Goal: Task Accomplishment & Management: Complete application form

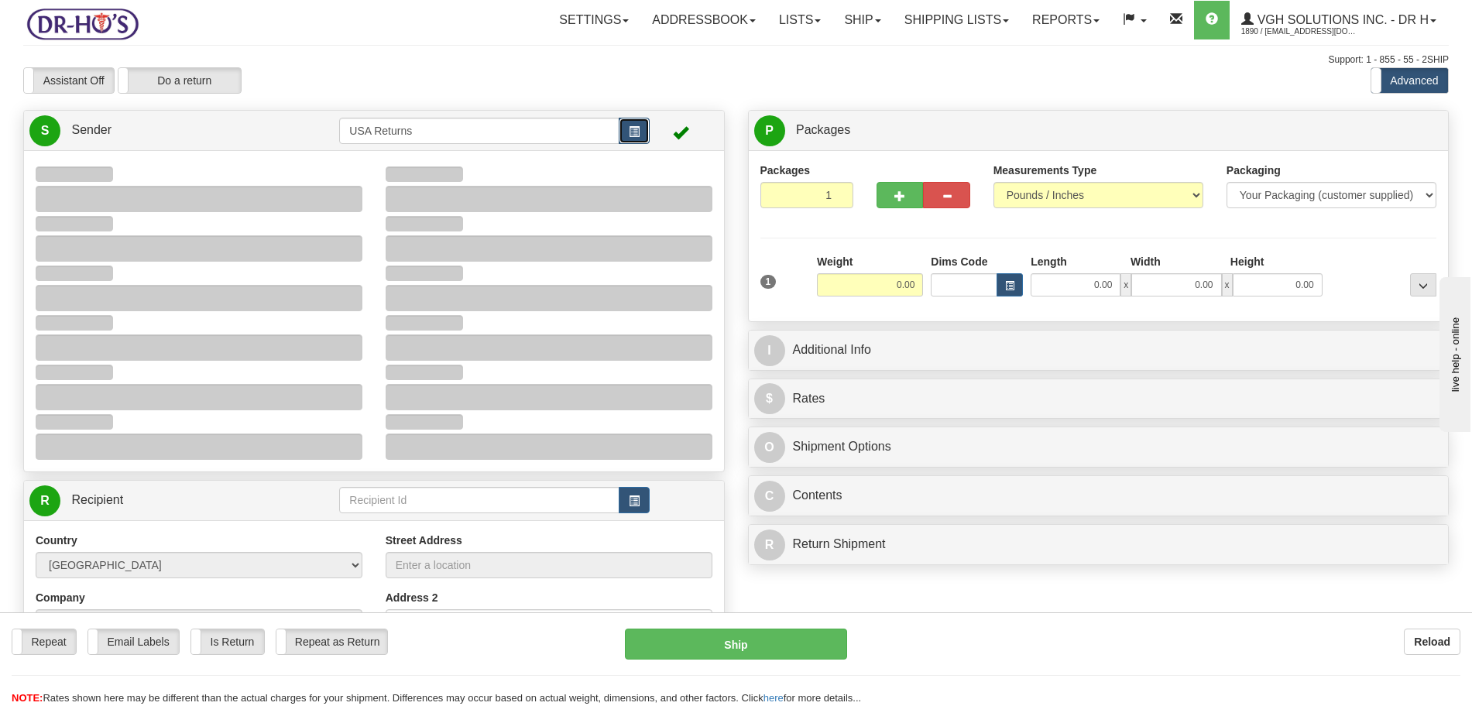
click at [636, 133] on span "button" at bounding box center [634, 132] width 11 height 10
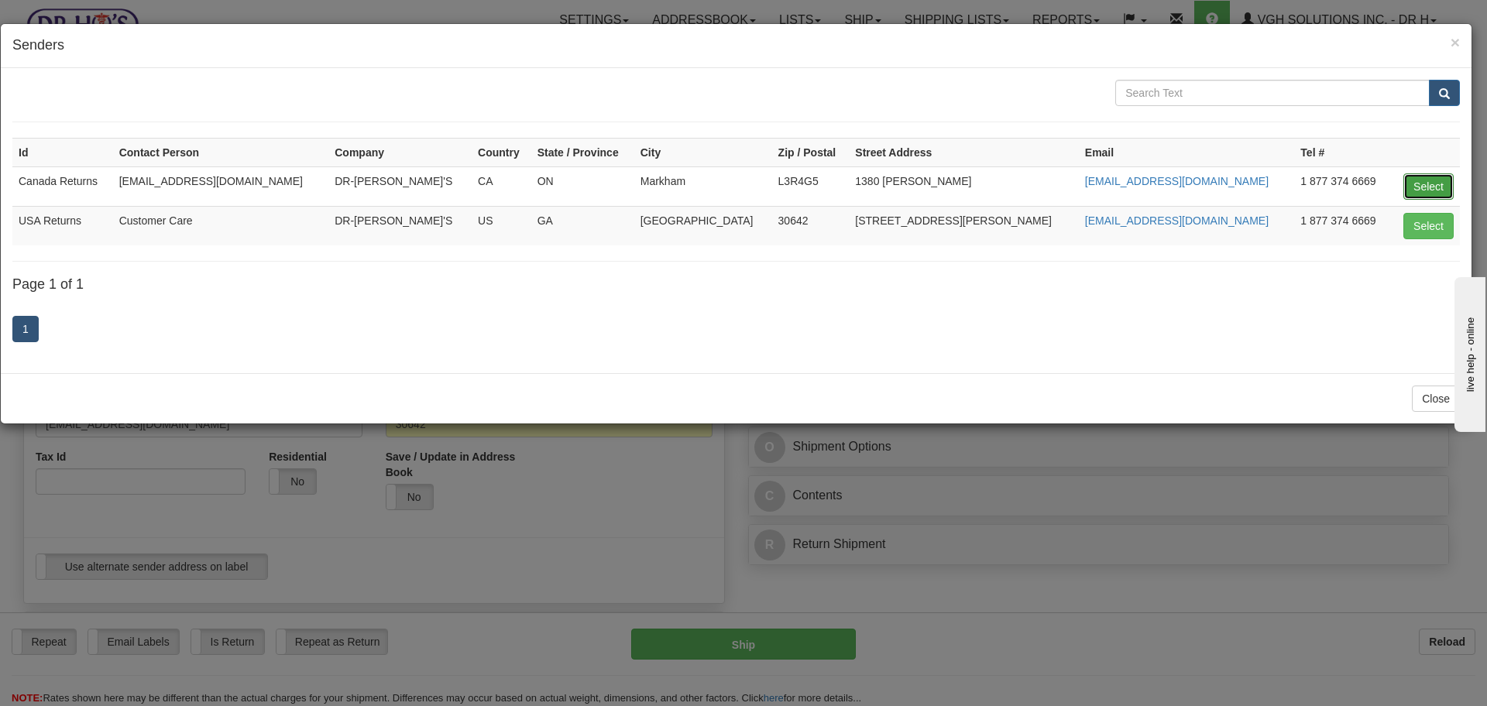
click at [1421, 177] on button "Select" at bounding box center [1428, 186] width 50 height 26
type input "Canada Returns"
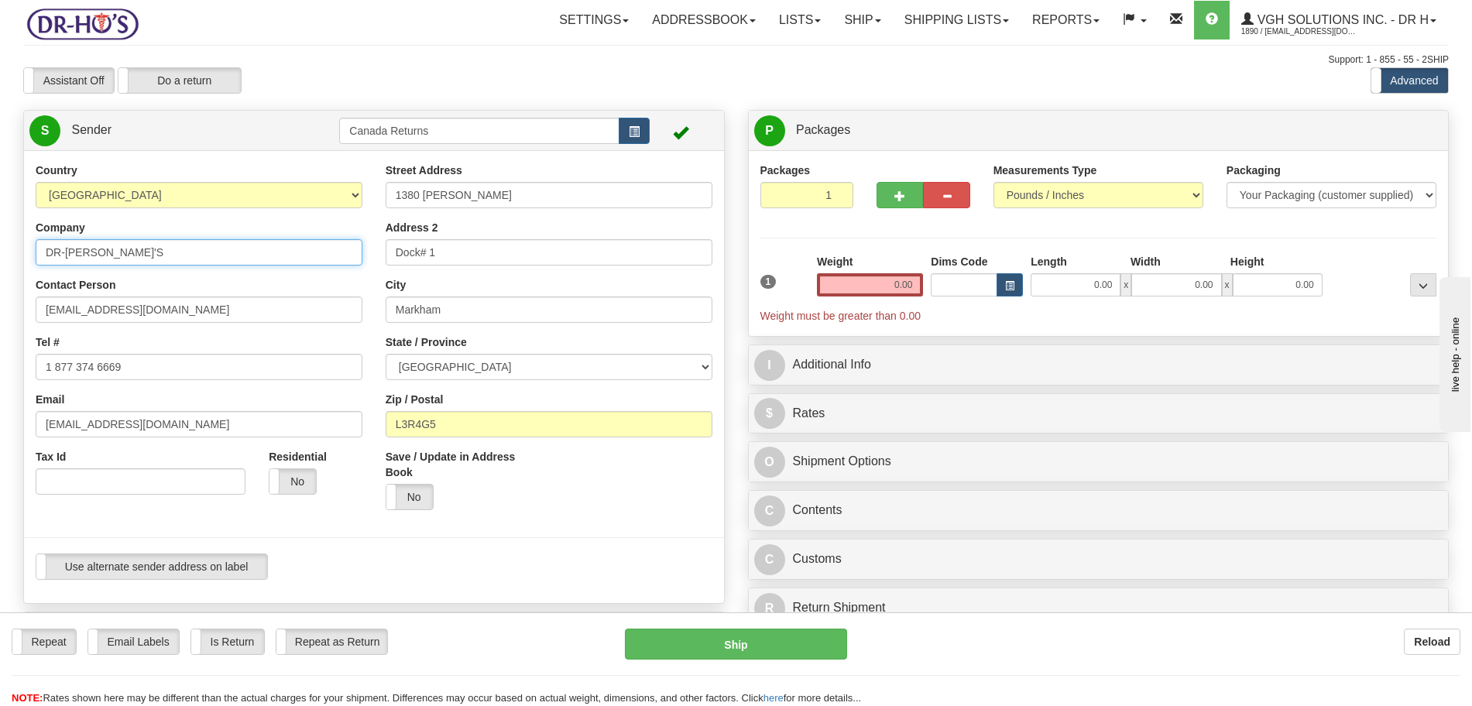
drag, startPoint x: 120, startPoint y: 241, endPoint x: 0, endPoint y: 253, distance: 120.7
click at [0, 253] on div "Toggle navigation Settings Shipping Preferences Fields Preferences New" at bounding box center [736, 638] width 1472 height 1277
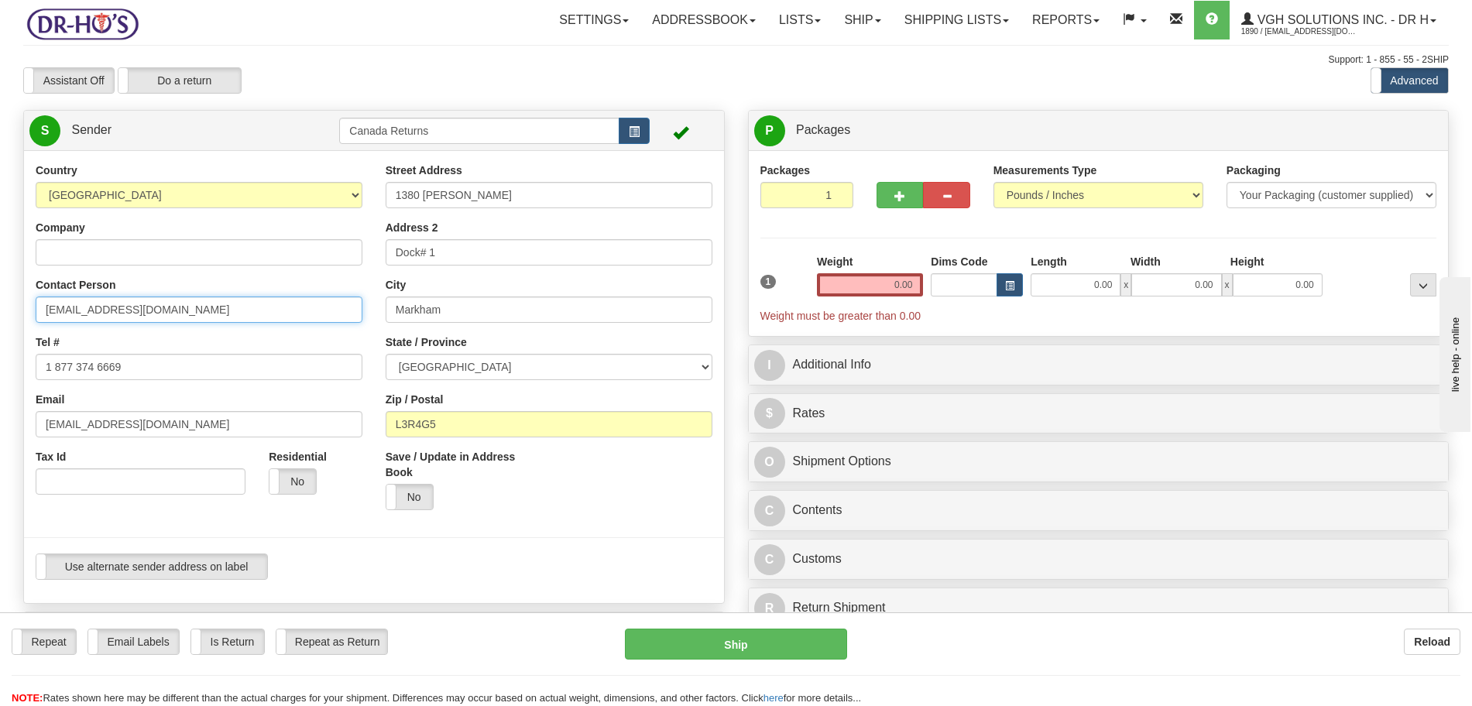
drag, startPoint x: 194, startPoint y: 317, endPoint x: 0, endPoint y: 310, distance: 193.7
click at [0, 310] on div "Toggle navigation Settings Shipping Preferences Fields Preferences New" at bounding box center [736, 638] width 1472 height 1277
drag, startPoint x: 25, startPoint y: 365, endPoint x: 2, endPoint y: 365, distance: 23.2
click at [4, 365] on div "Toggle navigation Settings Shipping Preferences Fields Preferences New" at bounding box center [736, 638] width 1472 height 1277
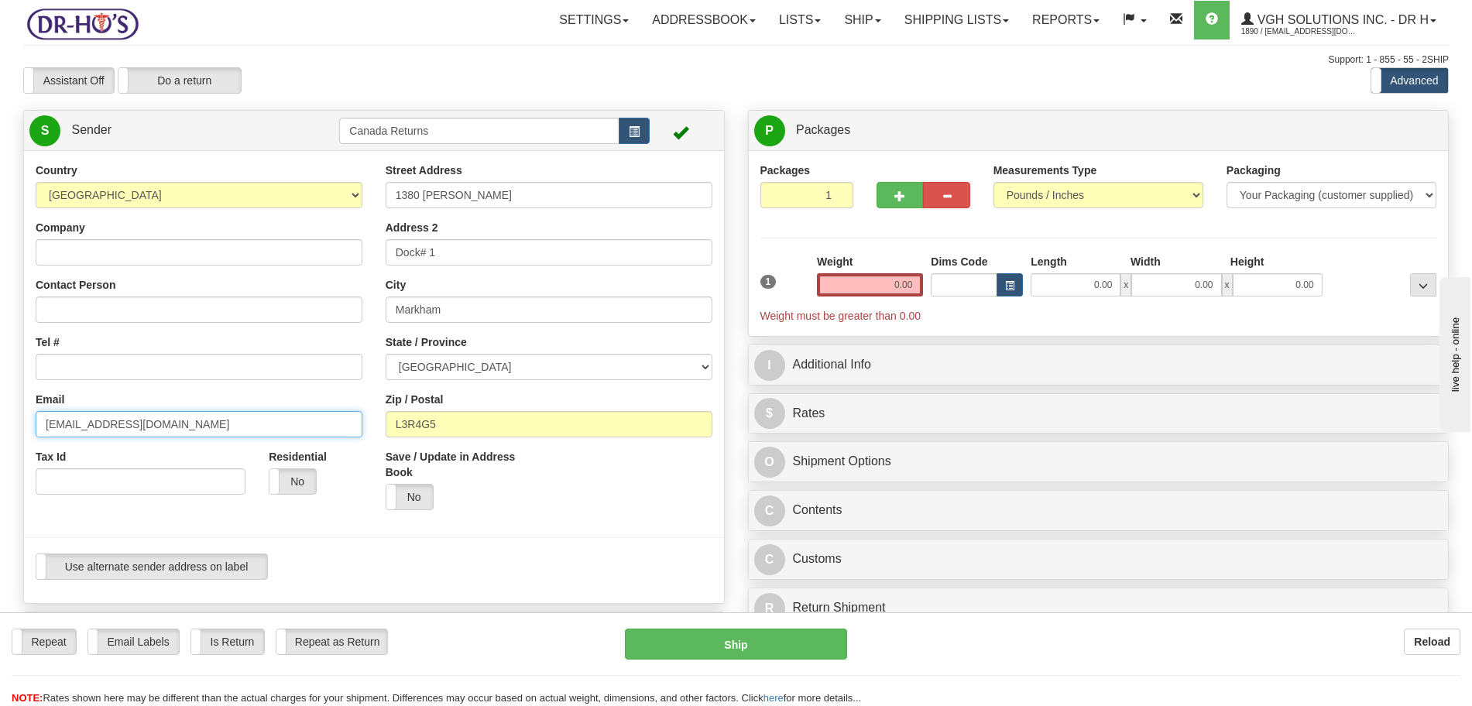
type input "drho@drho"
drag, startPoint x: 163, startPoint y: 424, endPoint x: 0, endPoint y: 404, distance: 163.8
click at [24, 410] on div "Country [GEOGRAPHIC_DATA] [GEOGRAPHIC_DATA] [GEOGRAPHIC_DATA] [GEOGRAPHIC_DATA]…" at bounding box center [374, 377] width 700 height 429
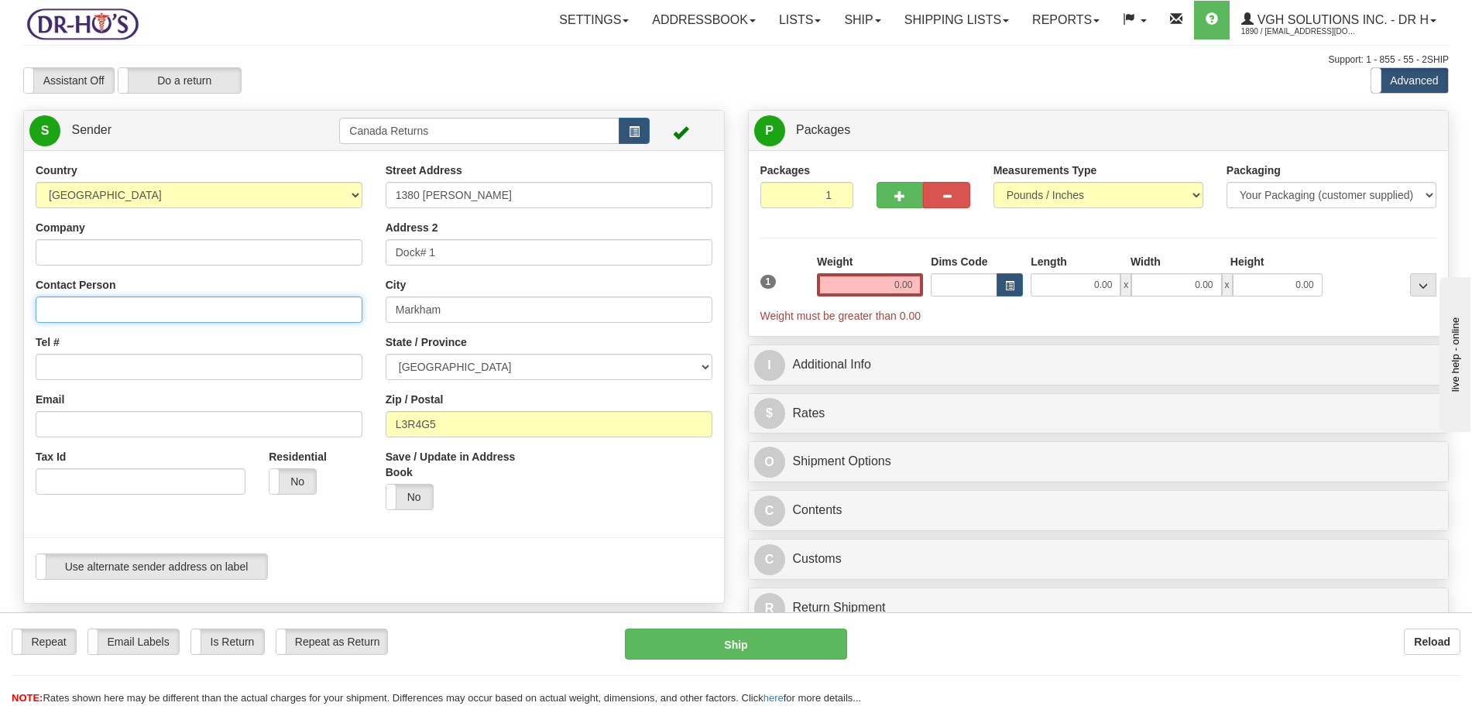
click at [66, 316] on input "Contact Person" at bounding box center [199, 310] width 327 height 26
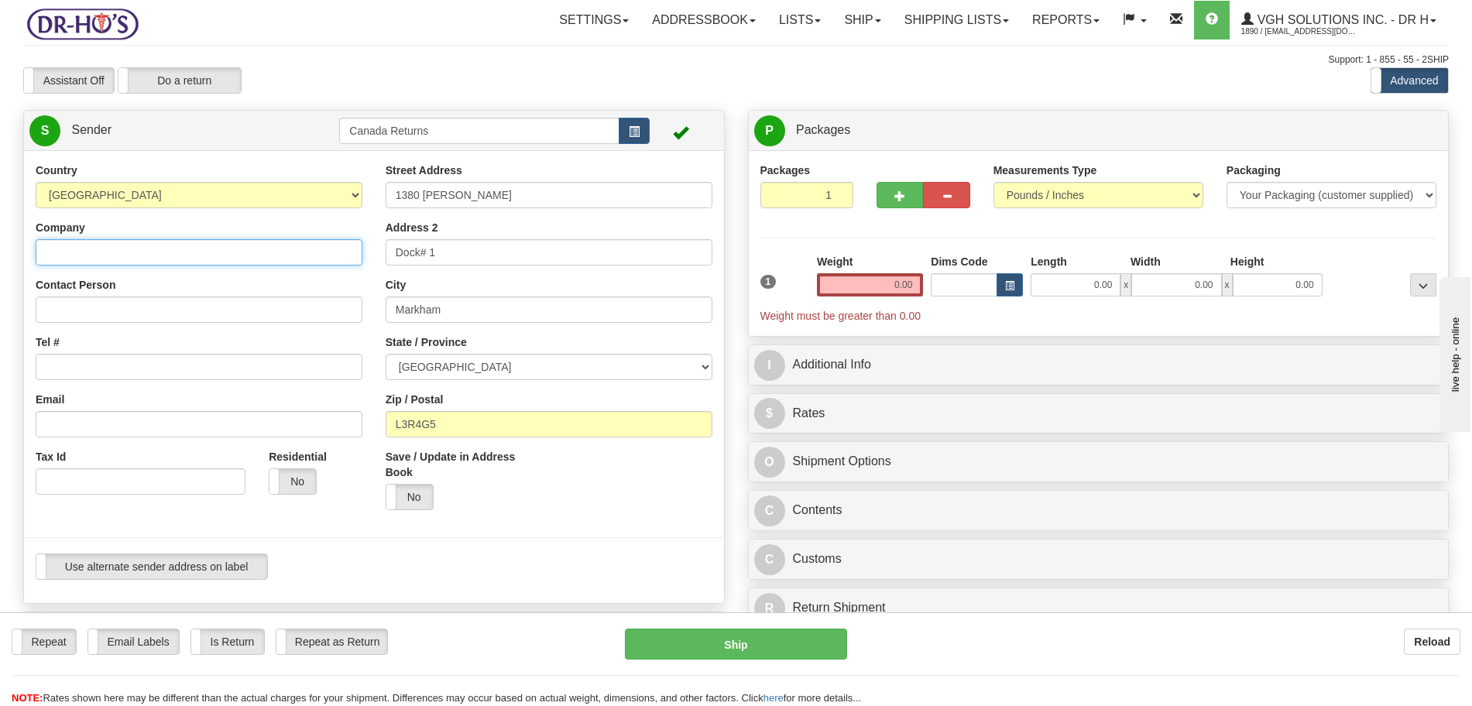
click at [103, 259] on input "Company" at bounding box center [199, 252] width 327 height 26
paste input "[PERSON_NAME]"
type input "[PERSON_NAME]"
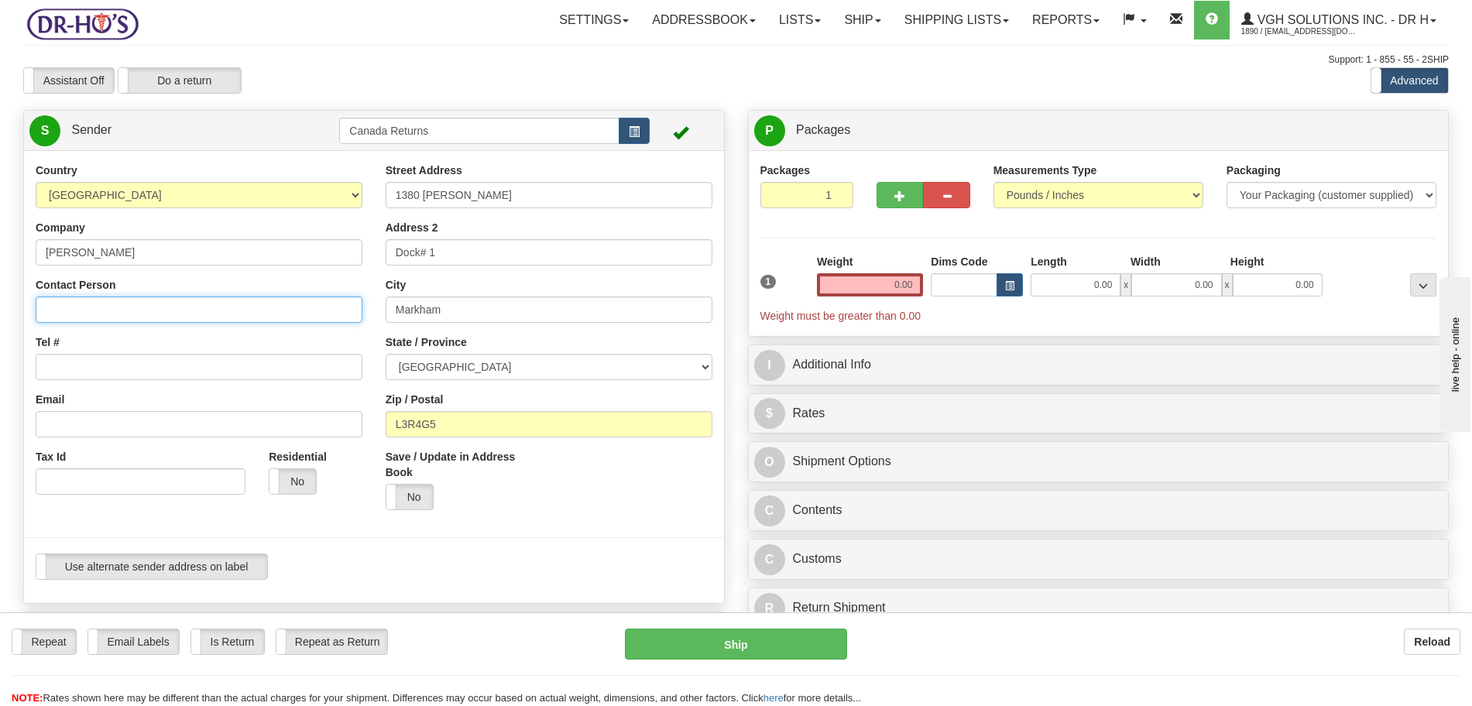
click at [95, 307] on input "Contact Person" at bounding box center [199, 310] width 327 height 26
paste input "[PERSON_NAME]"
type input "[PERSON_NAME]"
drag, startPoint x: 91, startPoint y: 378, endPoint x: 403, endPoint y: 153, distance: 384.9
click at [93, 378] on input "Tel #" at bounding box center [199, 367] width 327 height 26
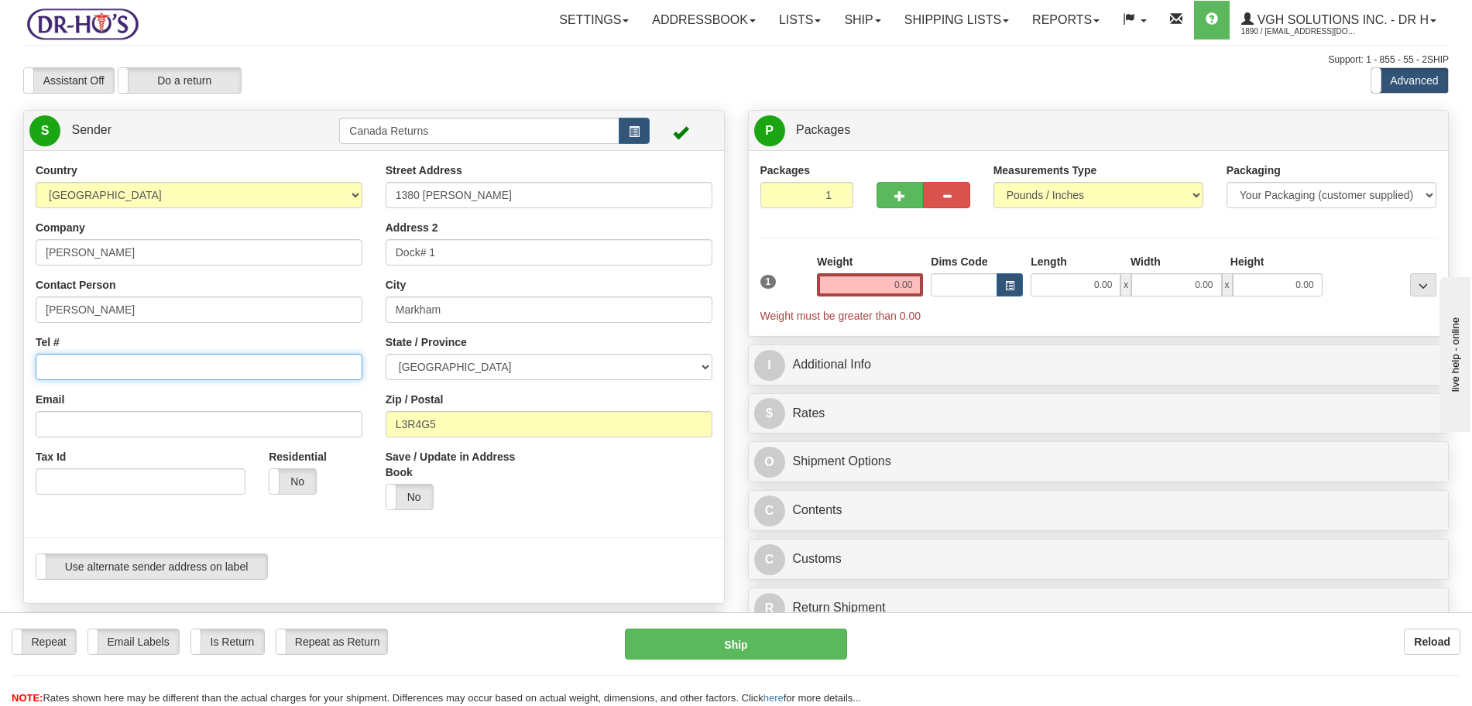
paste input "[PHONE_NUMBER]"
type input "[PHONE_NUMBER]"
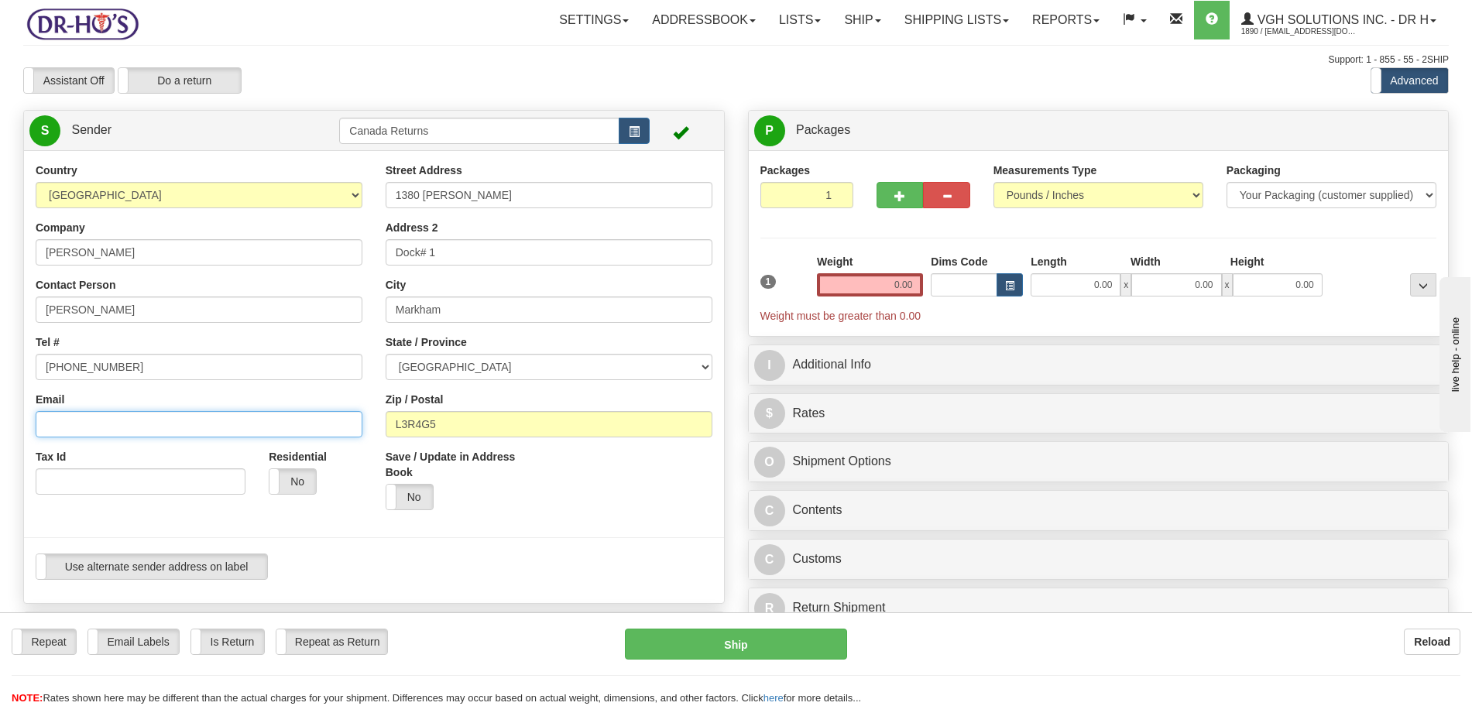
drag, startPoint x: 118, startPoint y: 414, endPoint x: 136, endPoint y: 399, distance: 23.6
click at [122, 412] on input "Email" at bounding box center [199, 424] width 327 height 26
paste input "[EMAIL_ADDRESS][DOMAIN_NAME]"
type input "[EMAIL_ADDRESS][DOMAIN_NAME]"
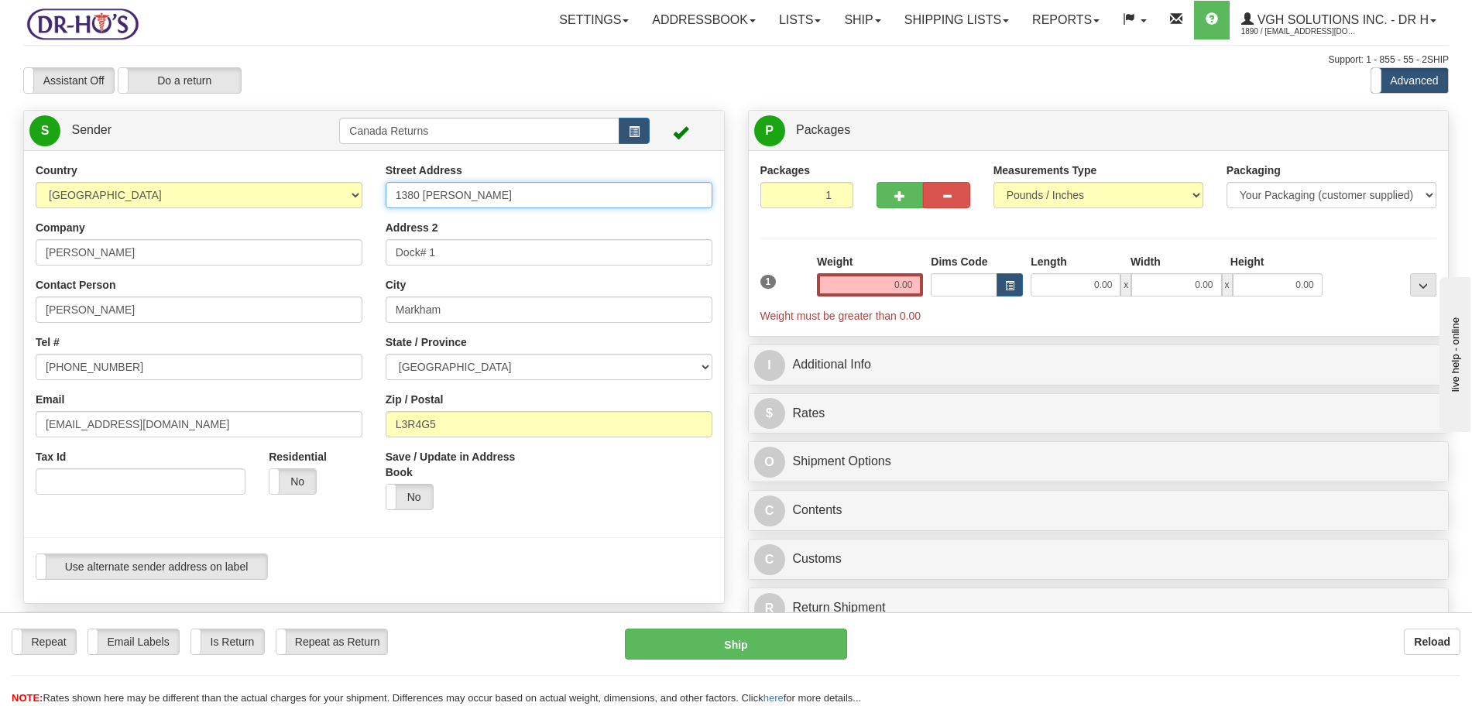
drag, startPoint x: 369, startPoint y: 198, endPoint x: 348, endPoint y: 197, distance: 20.9
click at [348, 197] on div "Country [GEOGRAPHIC_DATA] [GEOGRAPHIC_DATA] [GEOGRAPHIC_DATA] [GEOGRAPHIC_DATA]…" at bounding box center [374, 377] width 700 height 429
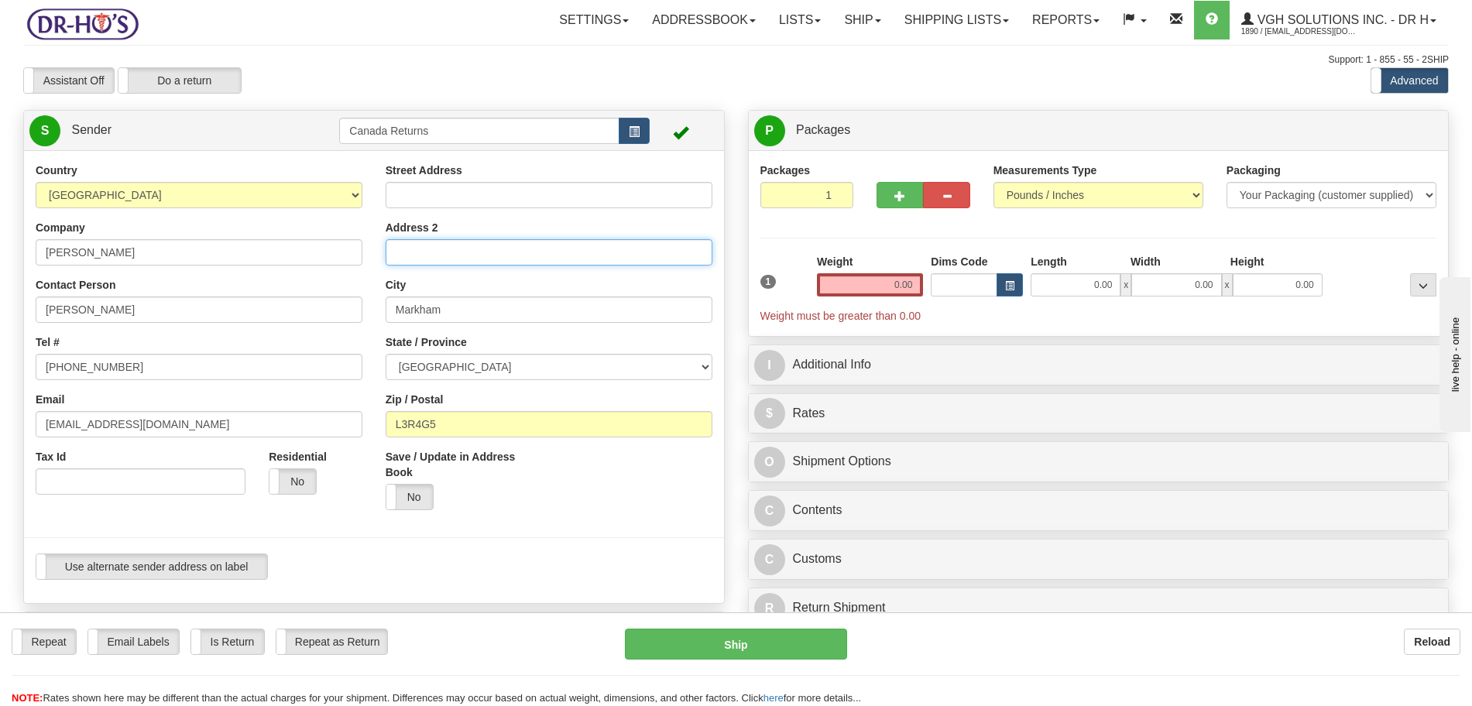
drag, startPoint x: 444, startPoint y: 255, endPoint x: 372, endPoint y: 261, distance: 73.0
click at [369, 255] on div "Country [GEOGRAPHIC_DATA] [GEOGRAPHIC_DATA] [GEOGRAPHIC_DATA] [GEOGRAPHIC_DATA]…" at bounding box center [374, 377] width 700 height 429
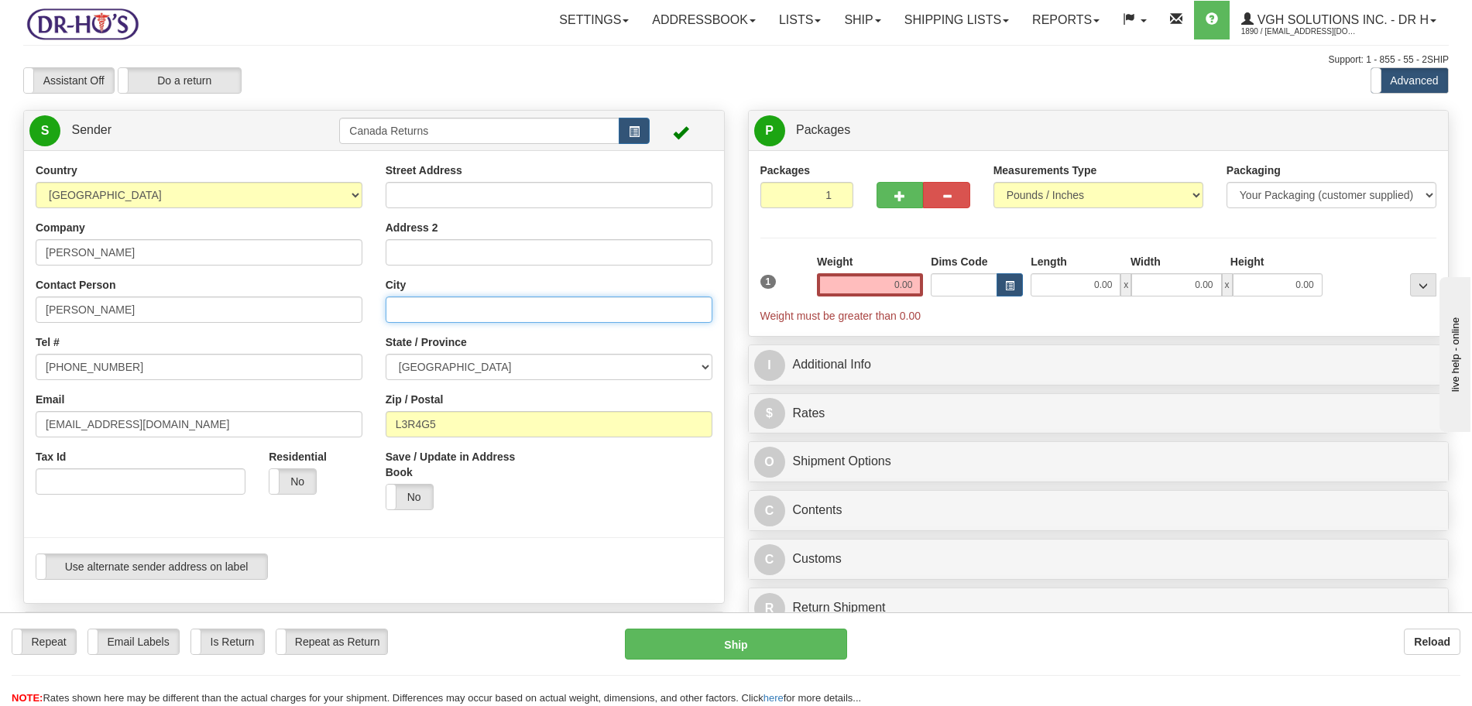
drag, startPoint x: 451, startPoint y: 314, endPoint x: 355, endPoint y: 344, distance: 100.6
click at [354, 319] on div "Country [GEOGRAPHIC_DATA] [GEOGRAPHIC_DATA] [GEOGRAPHIC_DATA] [GEOGRAPHIC_DATA]…" at bounding box center [374, 377] width 700 height 429
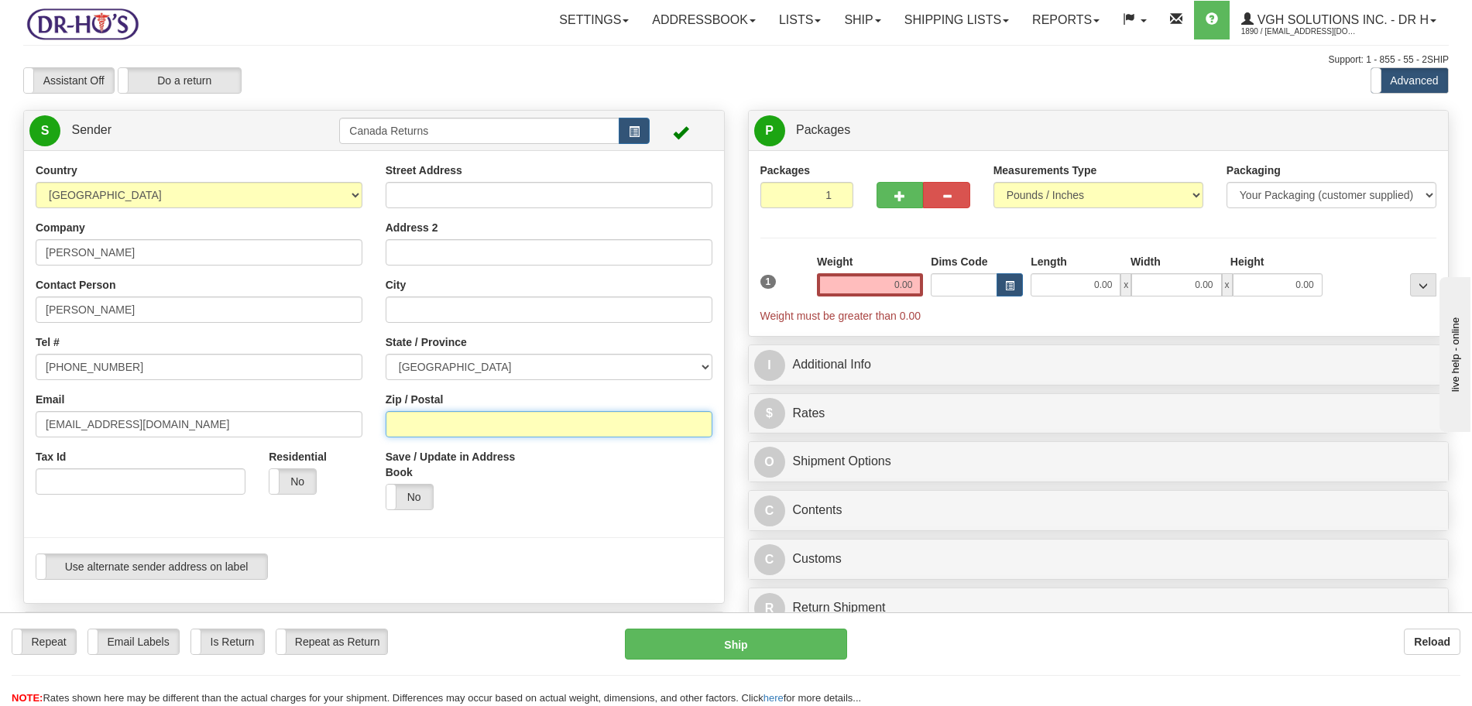
drag, startPoint x: 374, startPoint y: 414, endPoint x: 345, endPoint y: 406, distance: 30.4
click at [344, 410] on div "Country [GEOGRAPHIC_DATA] [GEOGRAPHIC_DATA] [GEOGRAPHIC_DATA] [GEOGRAPHIC_DATA]…" at bounding box center [374, 377] width 700 height 429
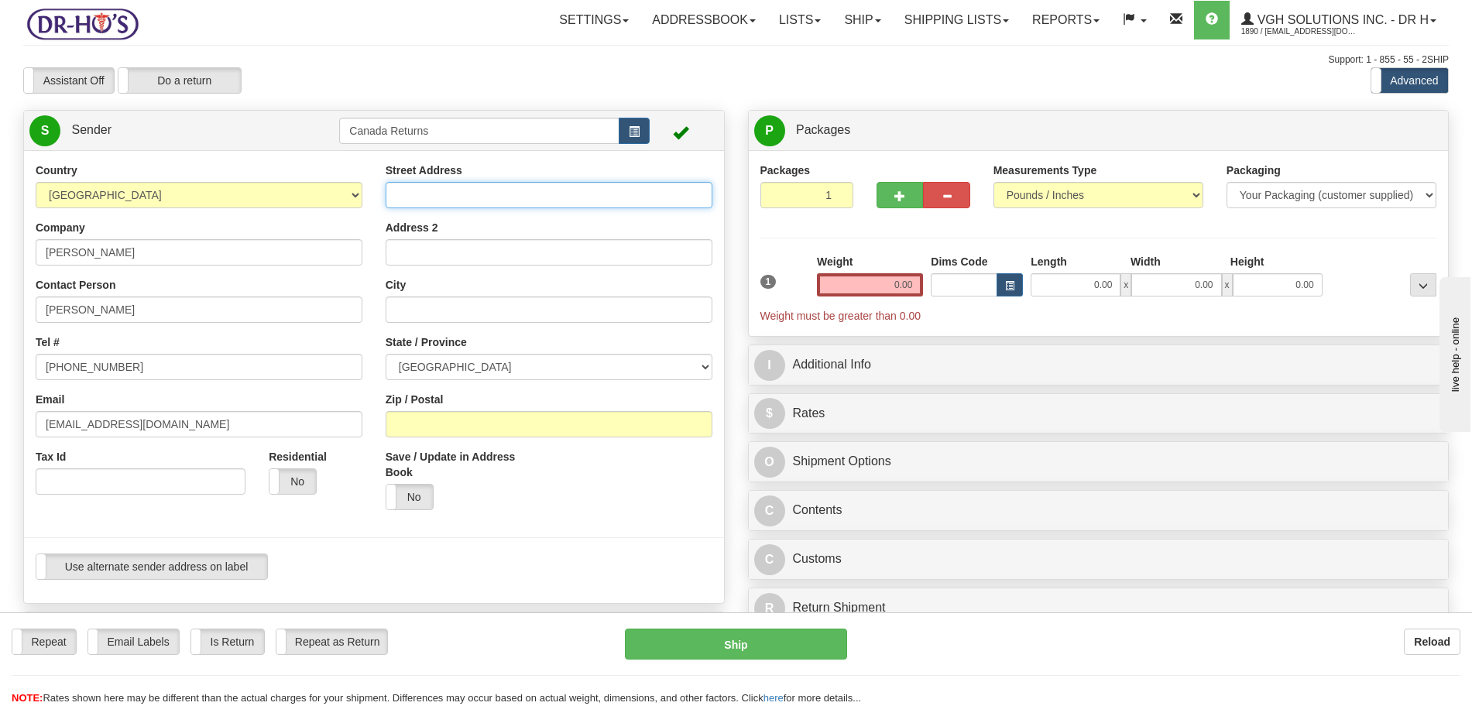
click at [429, 186] on input "Street Address" at bounding box center [549, 195] width 327 height 26
paste input "[STREET_ADDRESS][PERSON_NAME]"
type input "[STREET_ADDRESS][PERSON_NAME]"
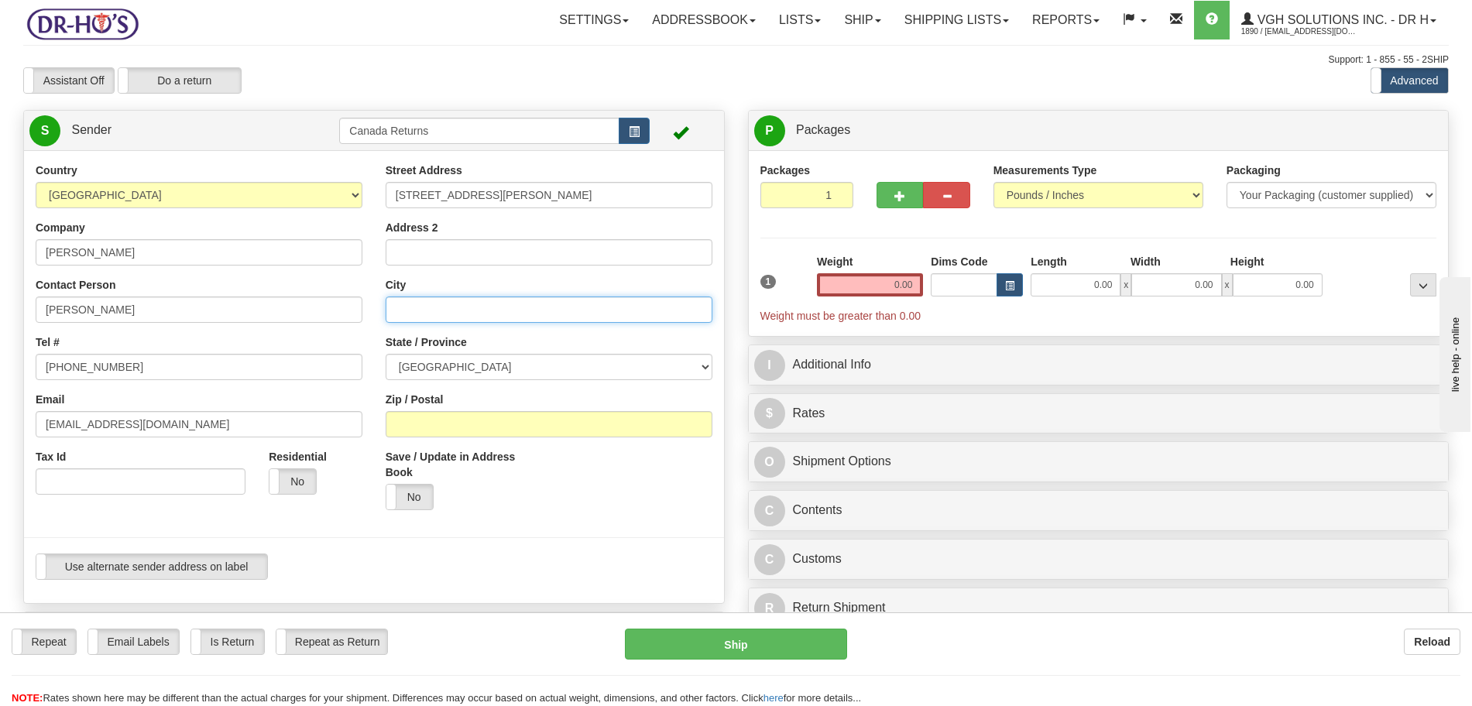
click at [457, 300] on input "City" at bounding box center [549, 310] width 327 height 26
paste input "[PERSON_NAME]"
type input "[PERSON_NAME]"
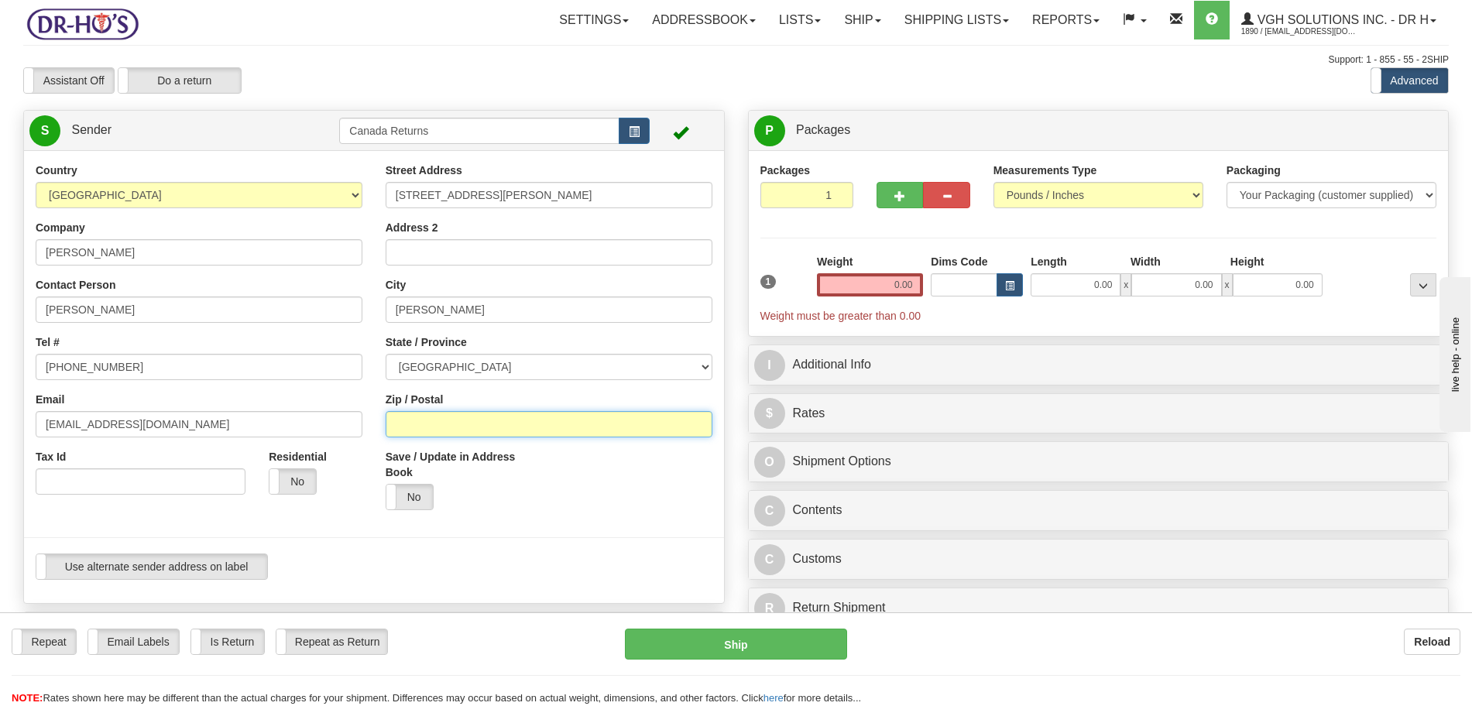
drag, startPoint x: 431, startPoint y: 431, endPoint x: 435, endPoint y: 374, distance: 57.4
click at [430, 429] on input "Zip / Postal" at bounding box center [549, 424] width 327 height 26
paste input "T7V 1A2"
type input "T7V 1A2"
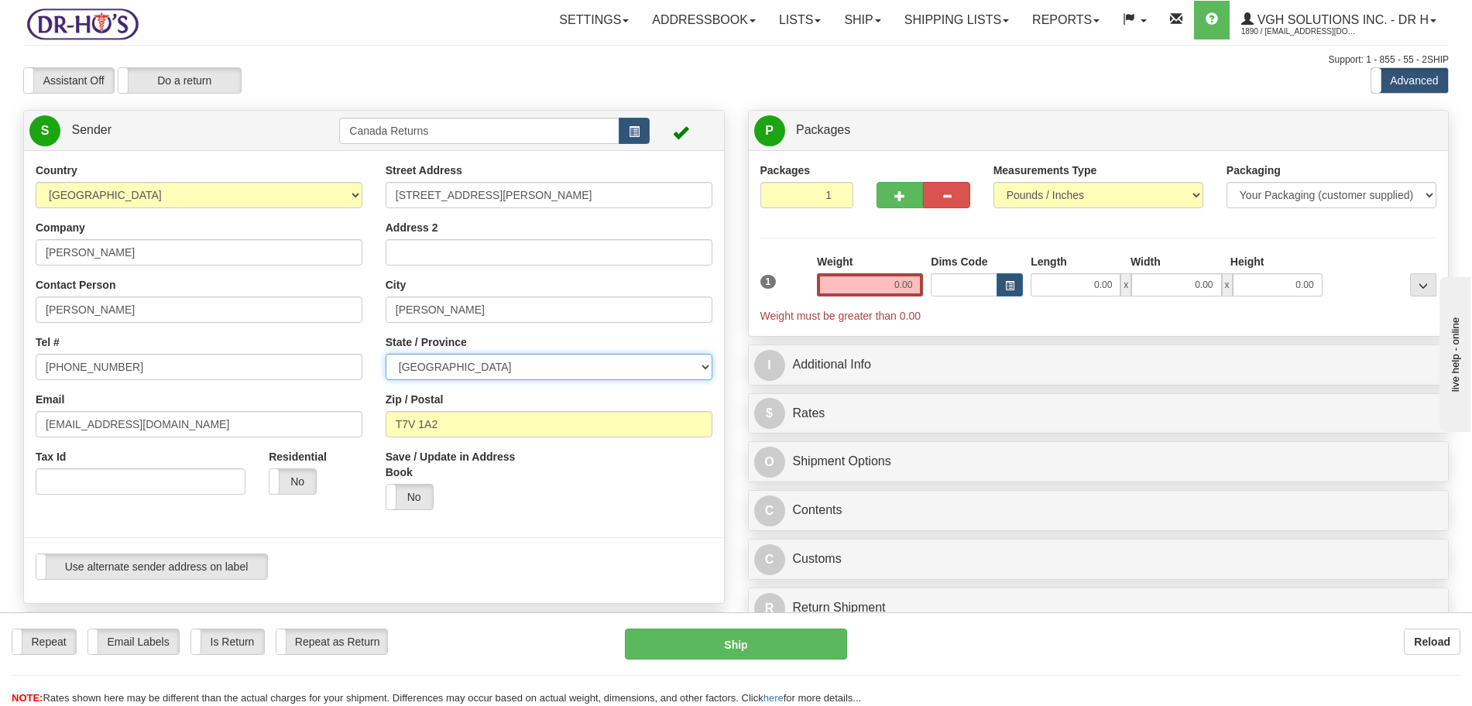
click at [441, 368] on select "[GEOGRAPHIC_DATA] [GEOGRAPHIC_DATA] [GEOGRAPHIC_DATA] [GEOGRAPHIC_DATA] [GEOGRA…" at bounding box center [549, 367] width 327 height 26
select select "AB"
click at [386, 354] on select "[GEOGRAPHIC_DATA] [GEOGRAPHIC_DATA] [GEOGRAPHIC_DATA] [GEOGRAPHIC_DATA] [GEOGRA…" at bounding box center [549, 367] width 327 height 26
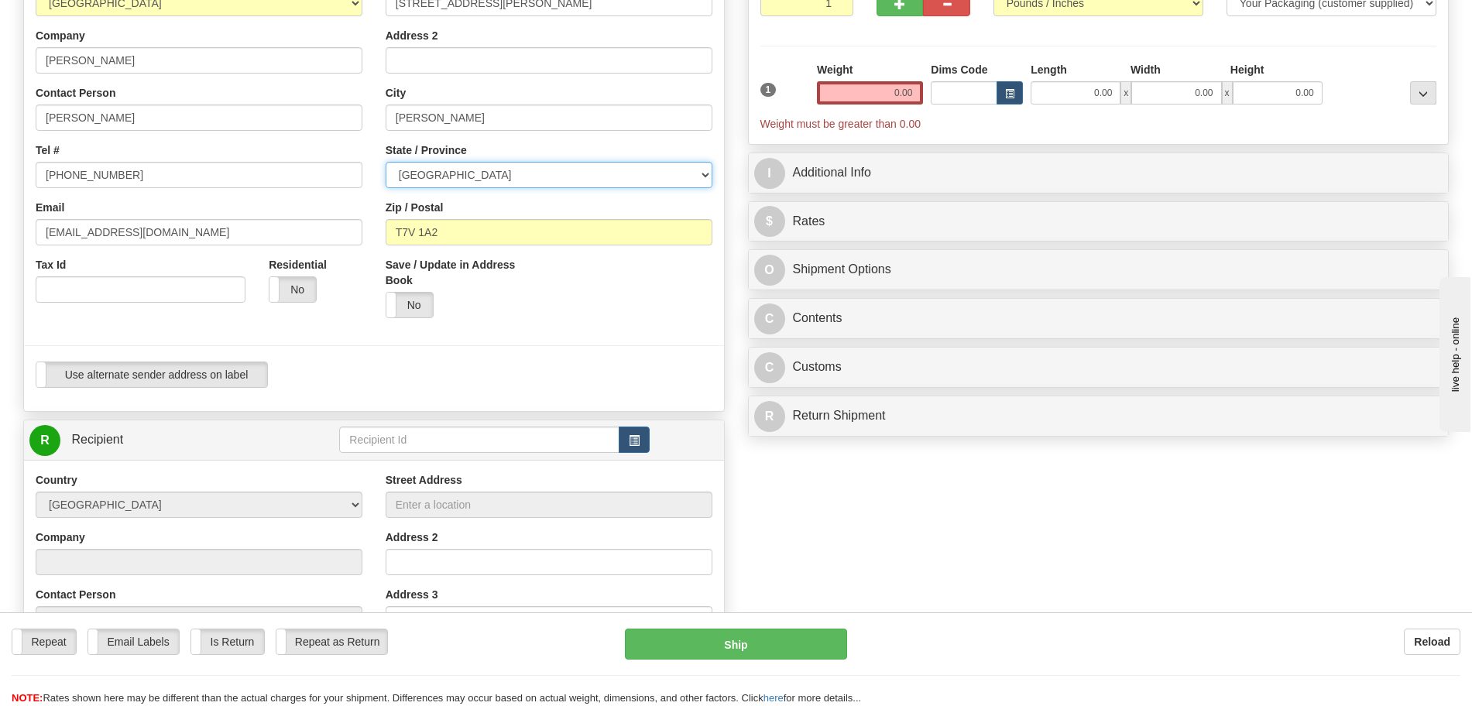
scroll to position [194, 0]
click at [633, 435] on span "button" at bounding box center [634, 439] width 11 height 10
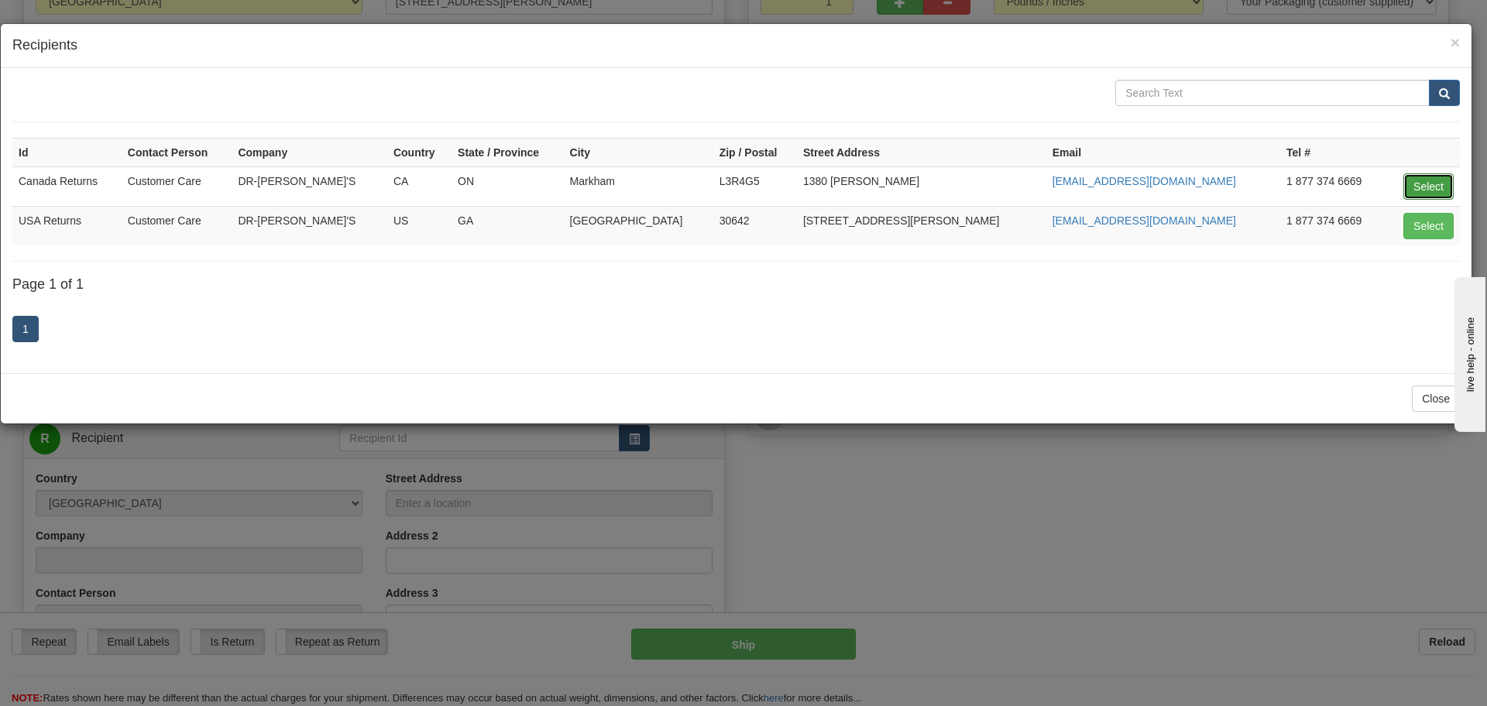
click at [1423, 180] on button "Select" at bounding box center [1428, 186] width 50 height 26
type input "Canada Returns"
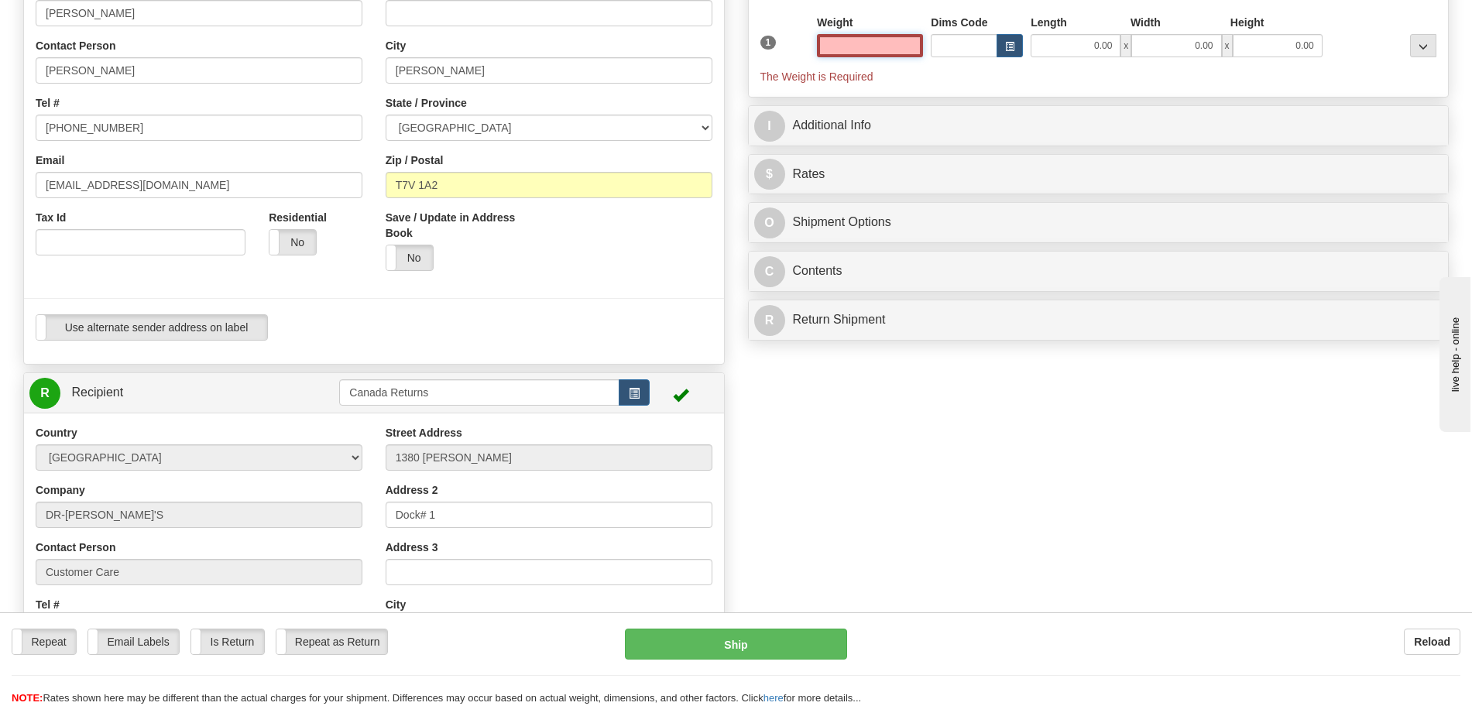
scroll to position [97, 0]
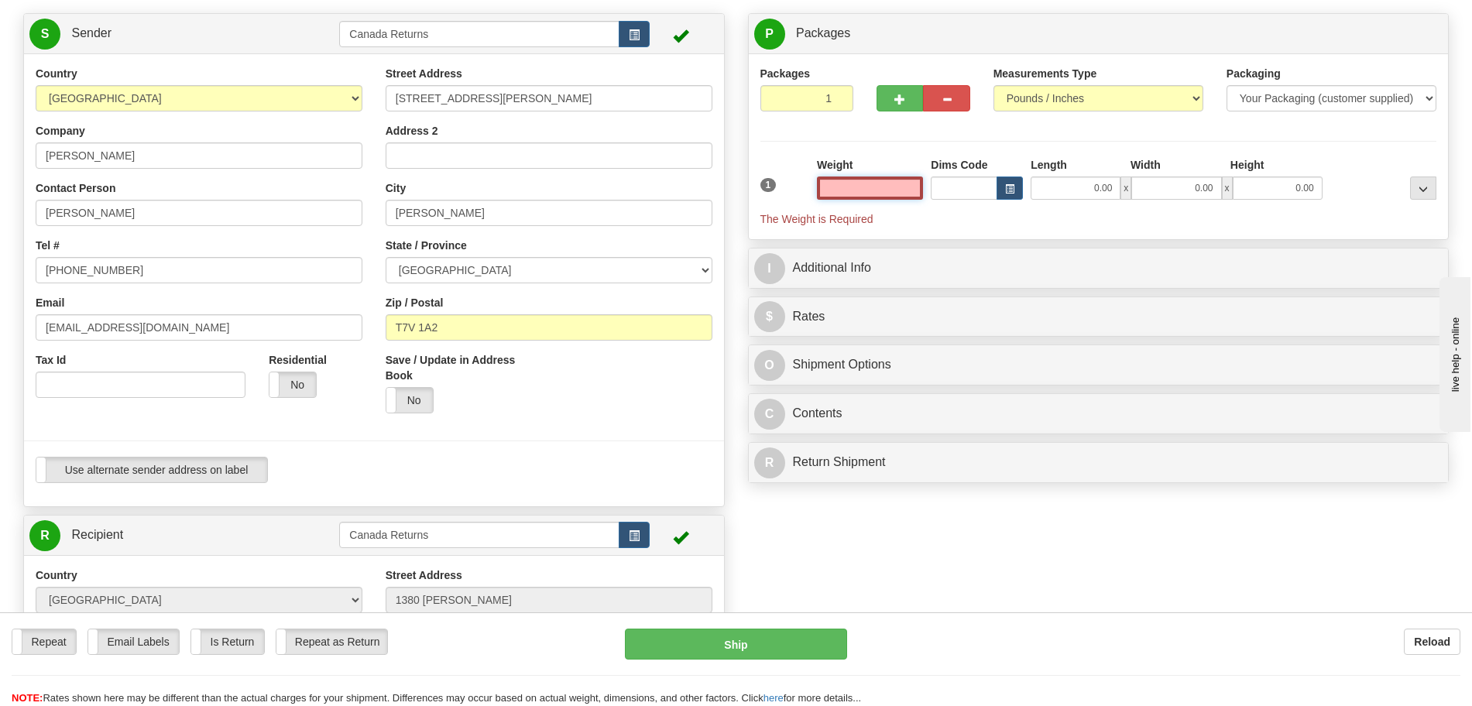
click at [914, 191] on input "text" at bounding box center [870, 188] width 106 height 23
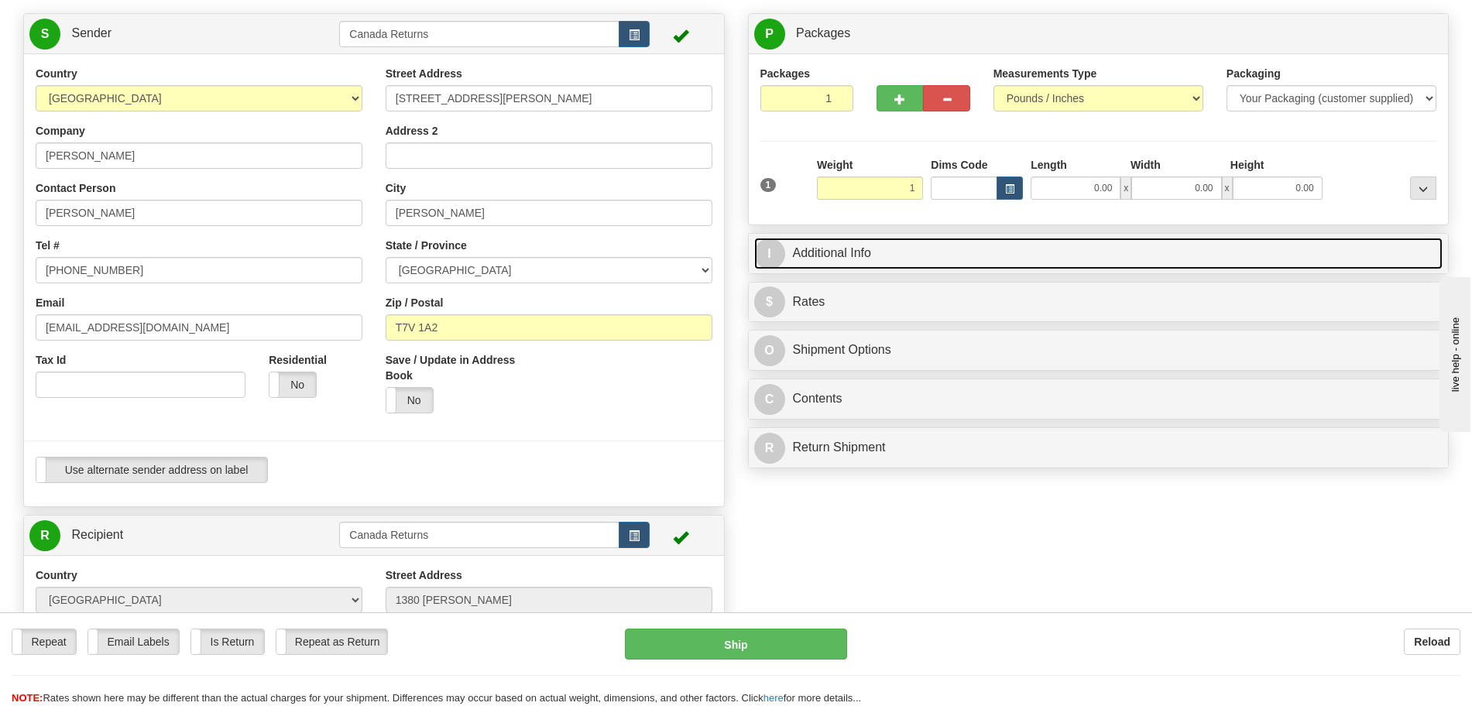
type input "1.00"
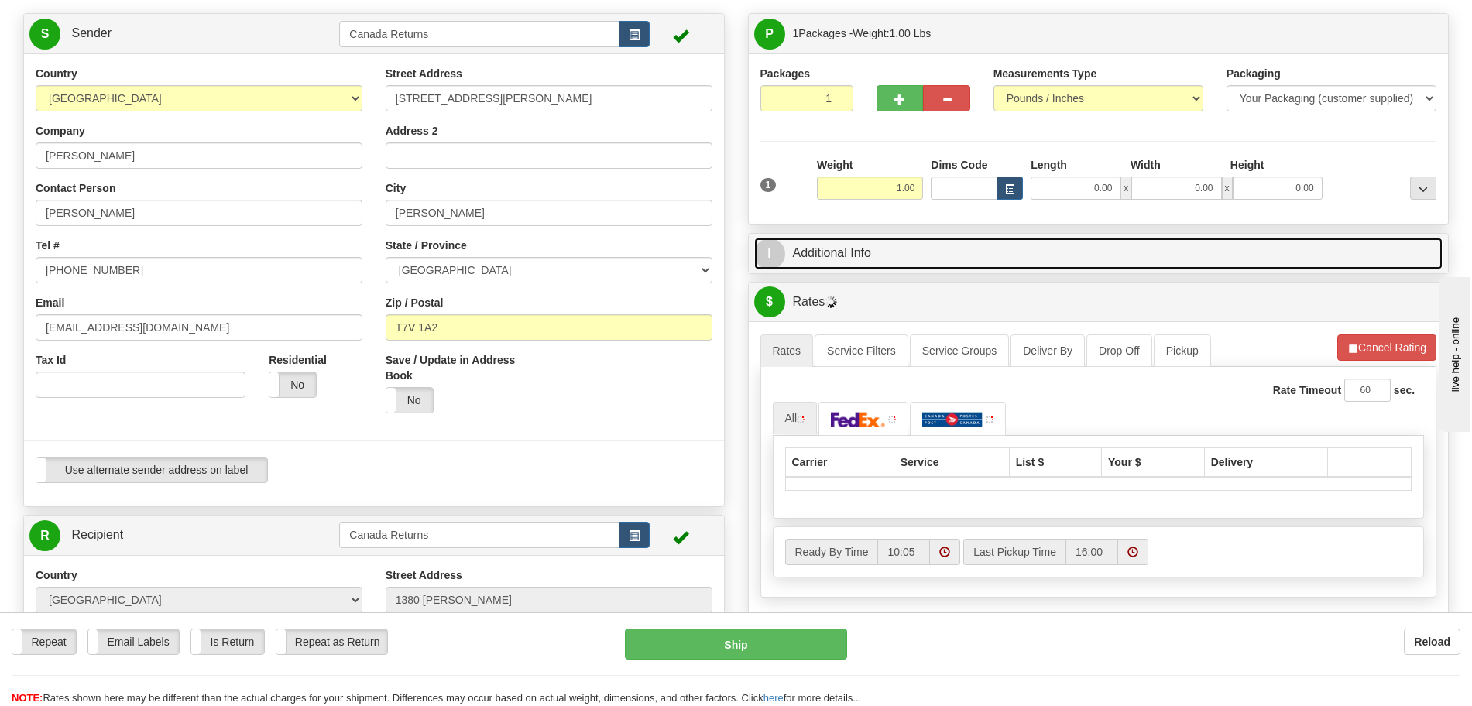
click at [828, 259] on link "I Additional Info" at bounding box center [1098, 254] width 689 height 32
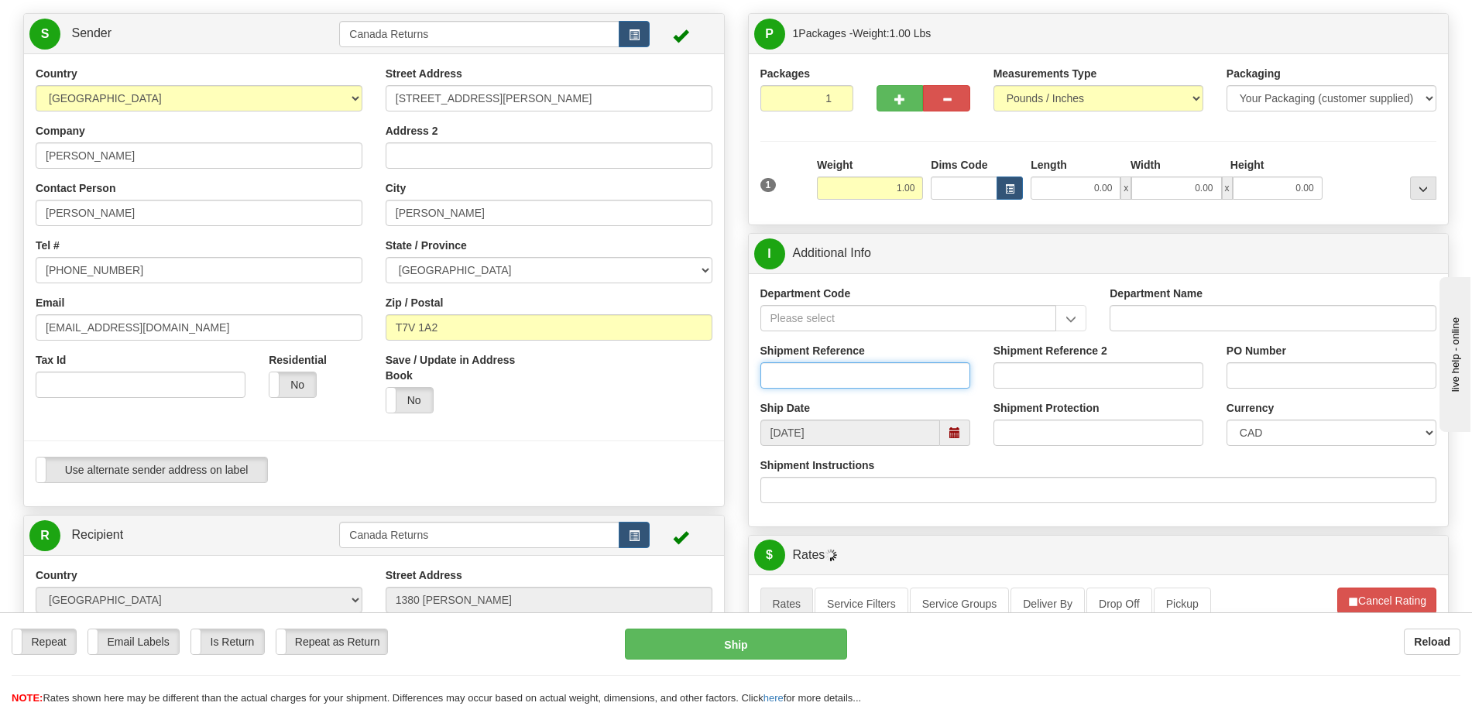
click at [882, 365] on input "Shipment Reference" at bounding box center [865, 375] width 210 height 26
paste input "223039"
click at [955, 433] on span at bounding box center [954, 432] width 11 height 11
type input "223039"
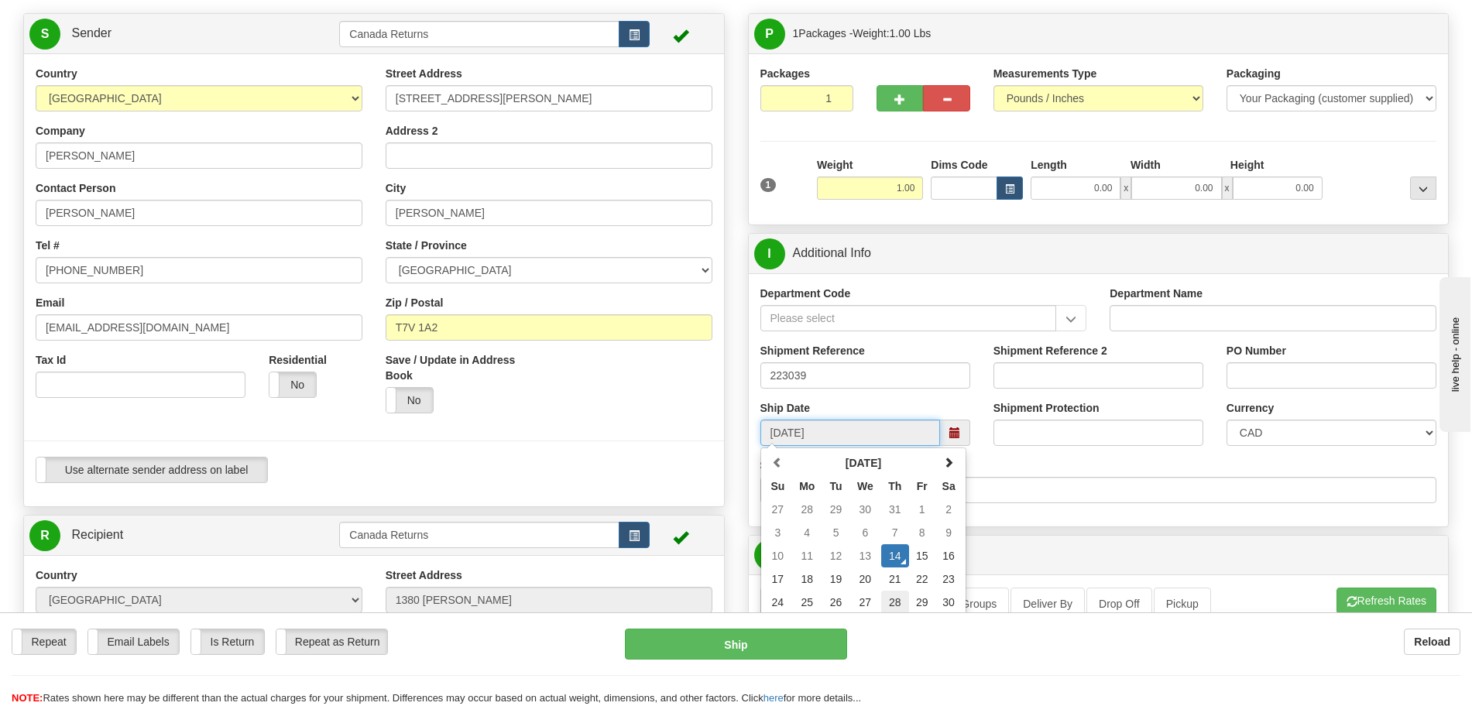
click at [900, 600] on td "28" at bounding box center [895, 602] width 28 height 23
type input "[DATE]"
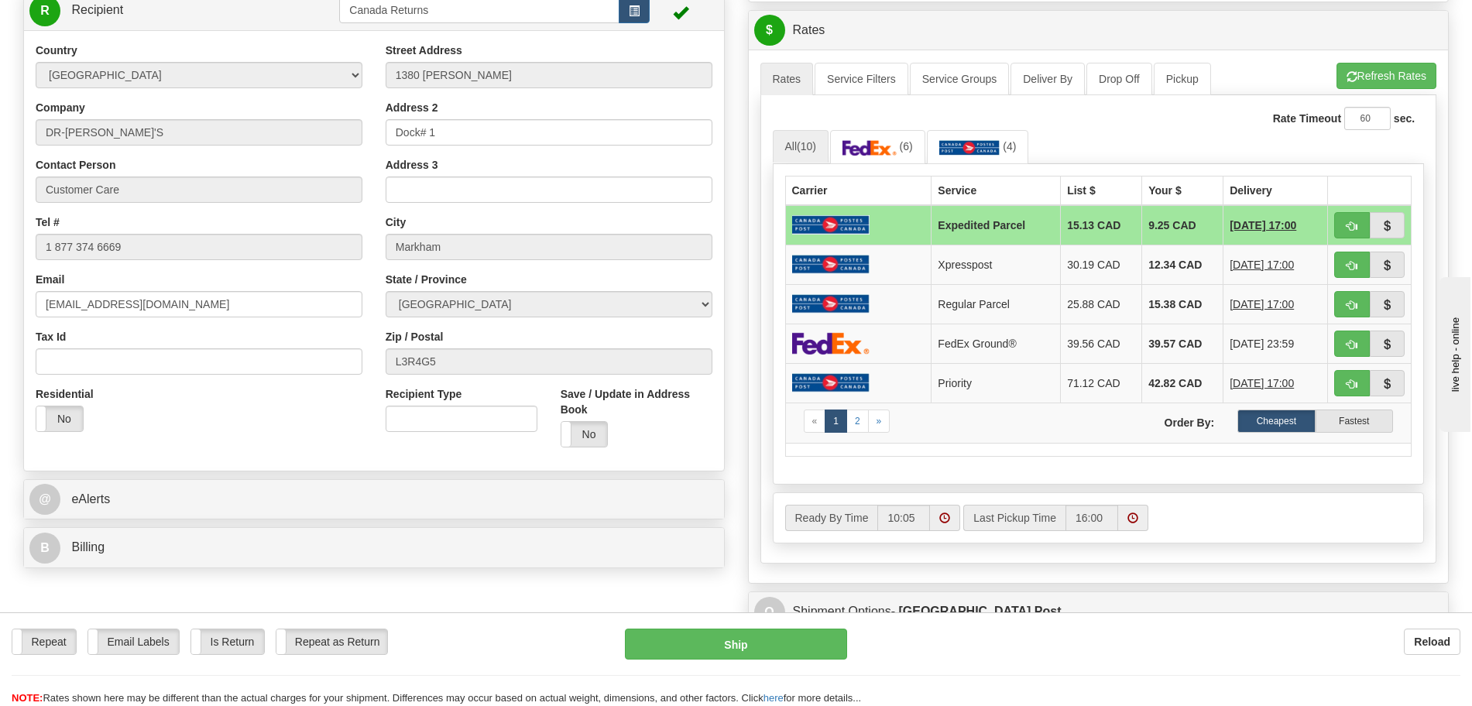
scroll to position [387, 0]
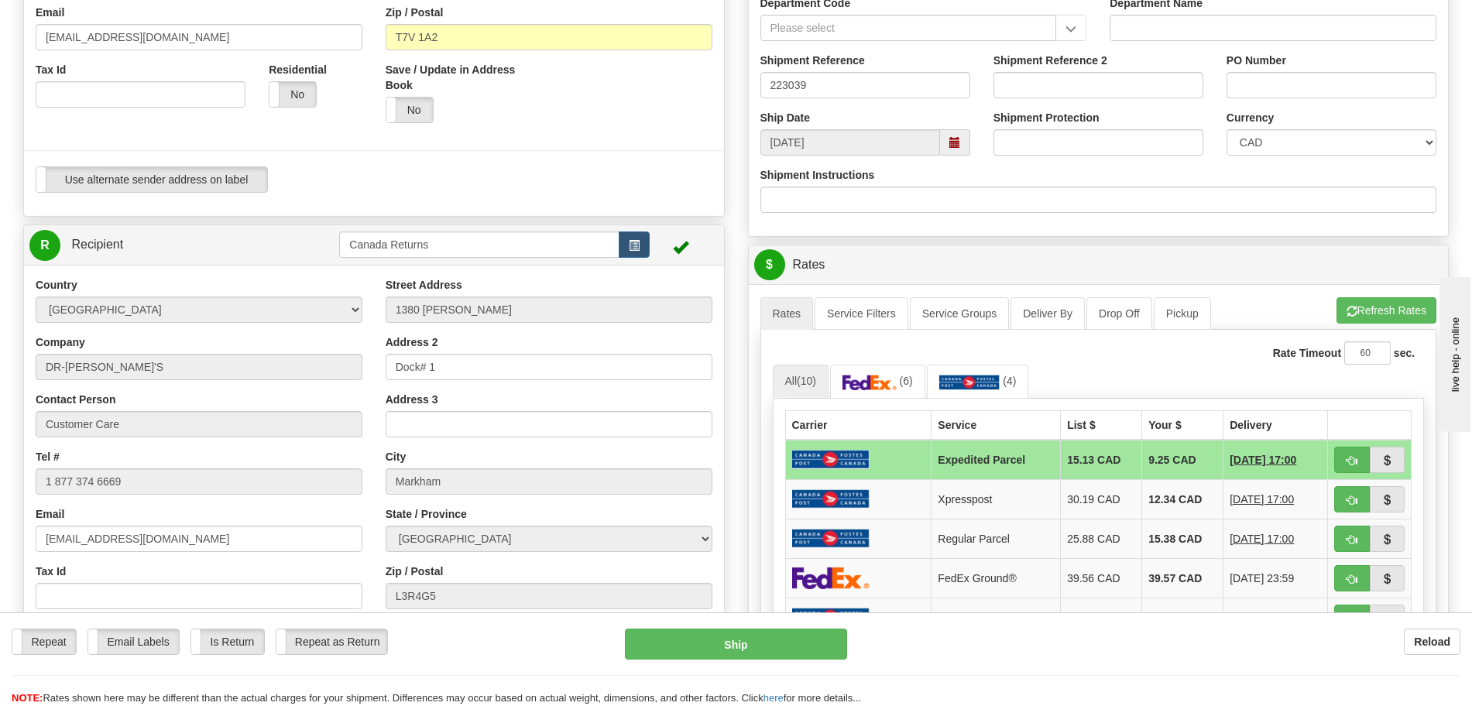
click at [956, 139] on span at bounding box center [954, 142] width 11 height 11
click at [616, 118] on div "Save / Update in Address Book Yes No" at bounding box center [549, 98] width 350 height 73
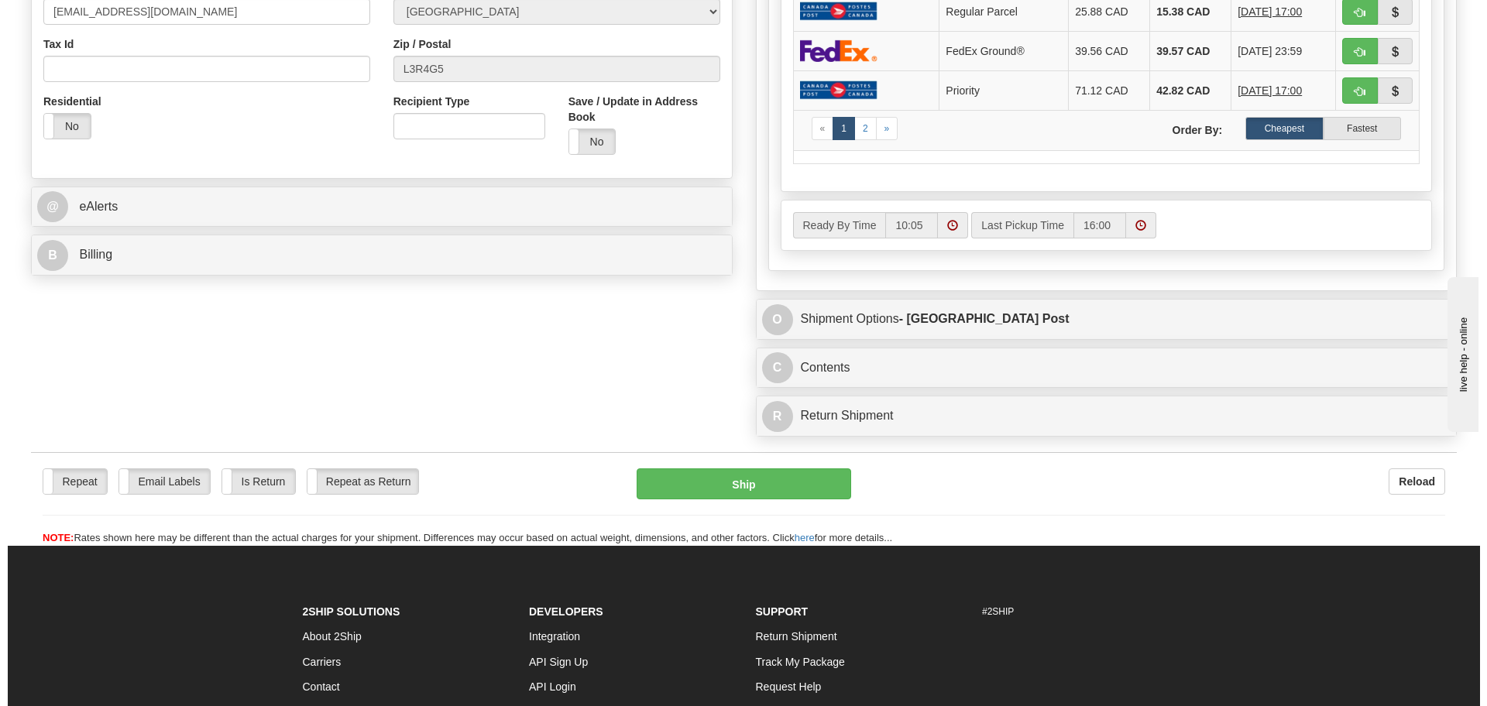
scroll to position [968, 0]
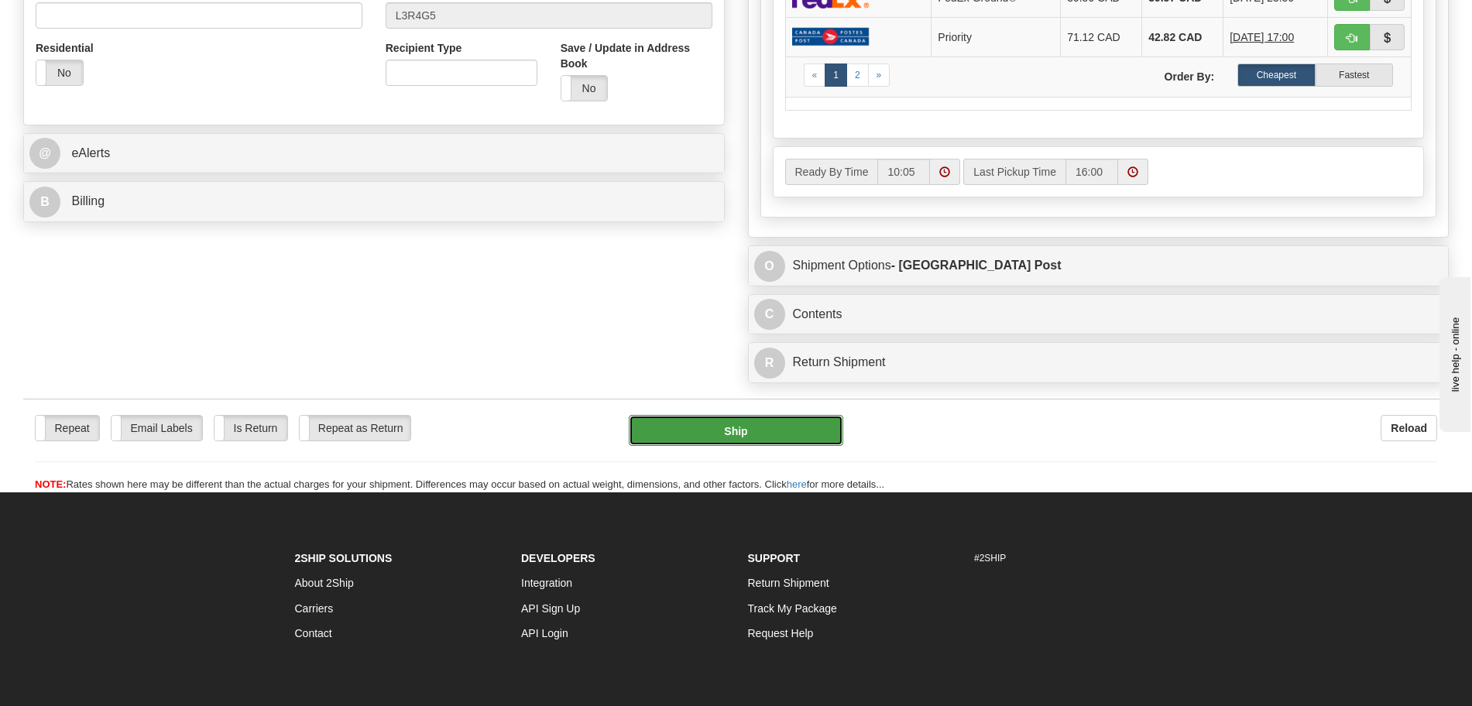
click at [740, 424] on button "Ship" at bounding box center [736, 430] width 214 height 31
type input "DOM.EP"
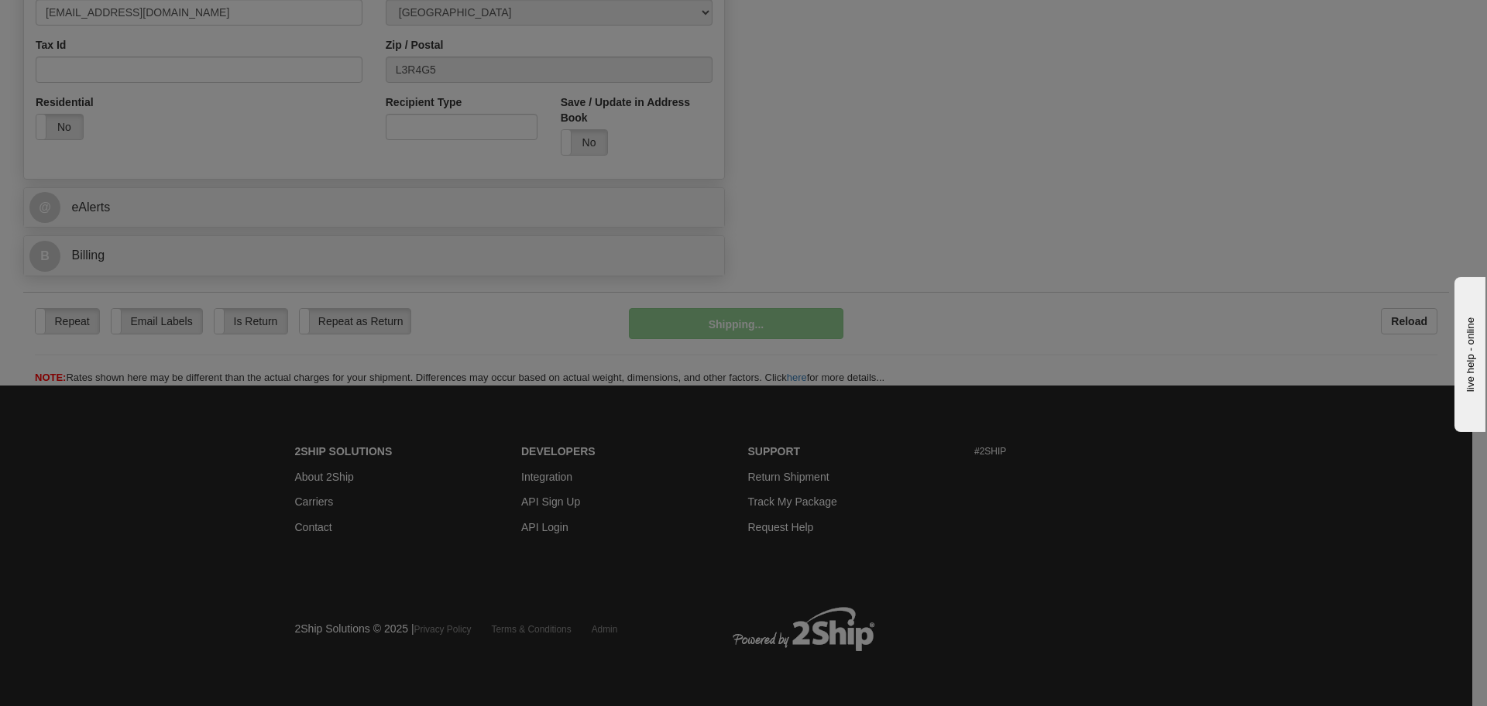
scroll to position [914, 0]
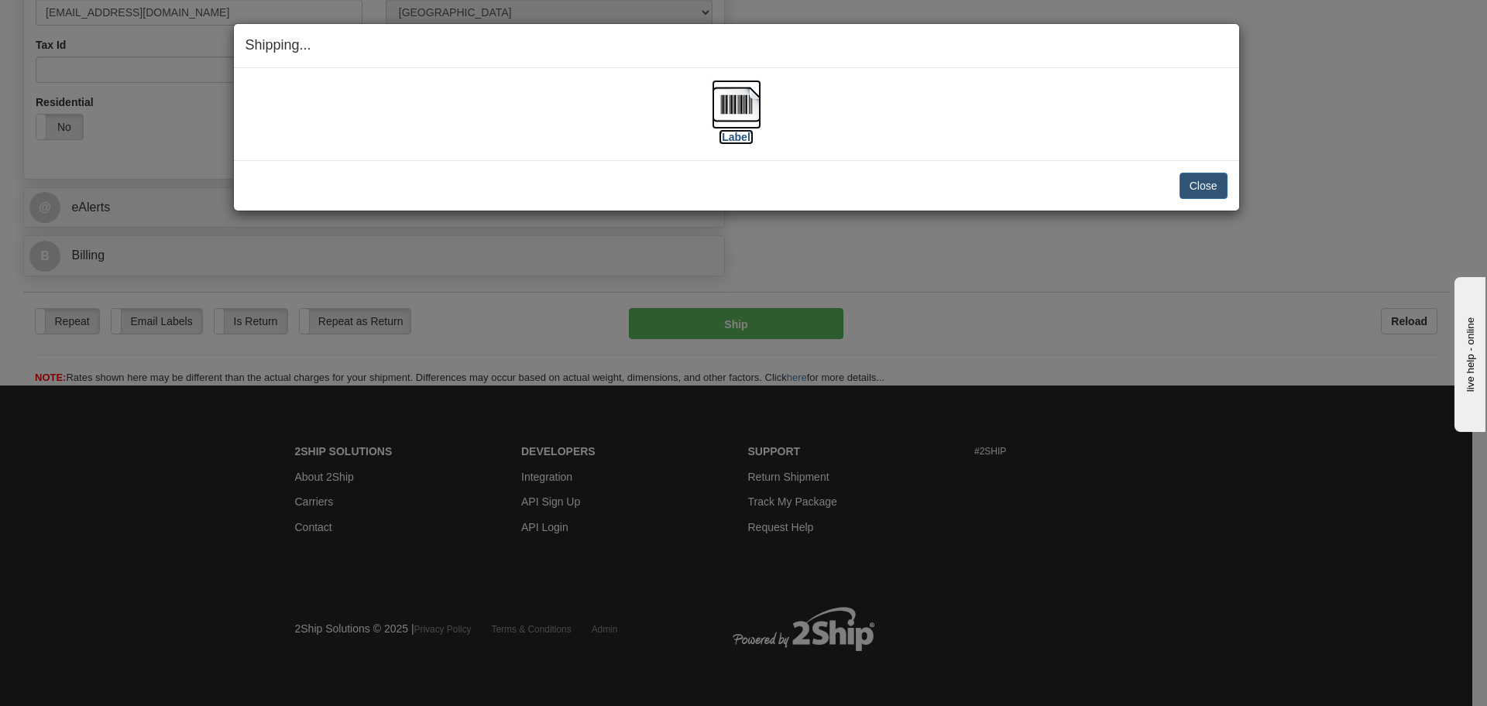
click at [736, 137] on label "[Label]" at bounding box center [737, 136] width 36 height 15
